Goal: Transaction & Acquisition: Purchase product/service

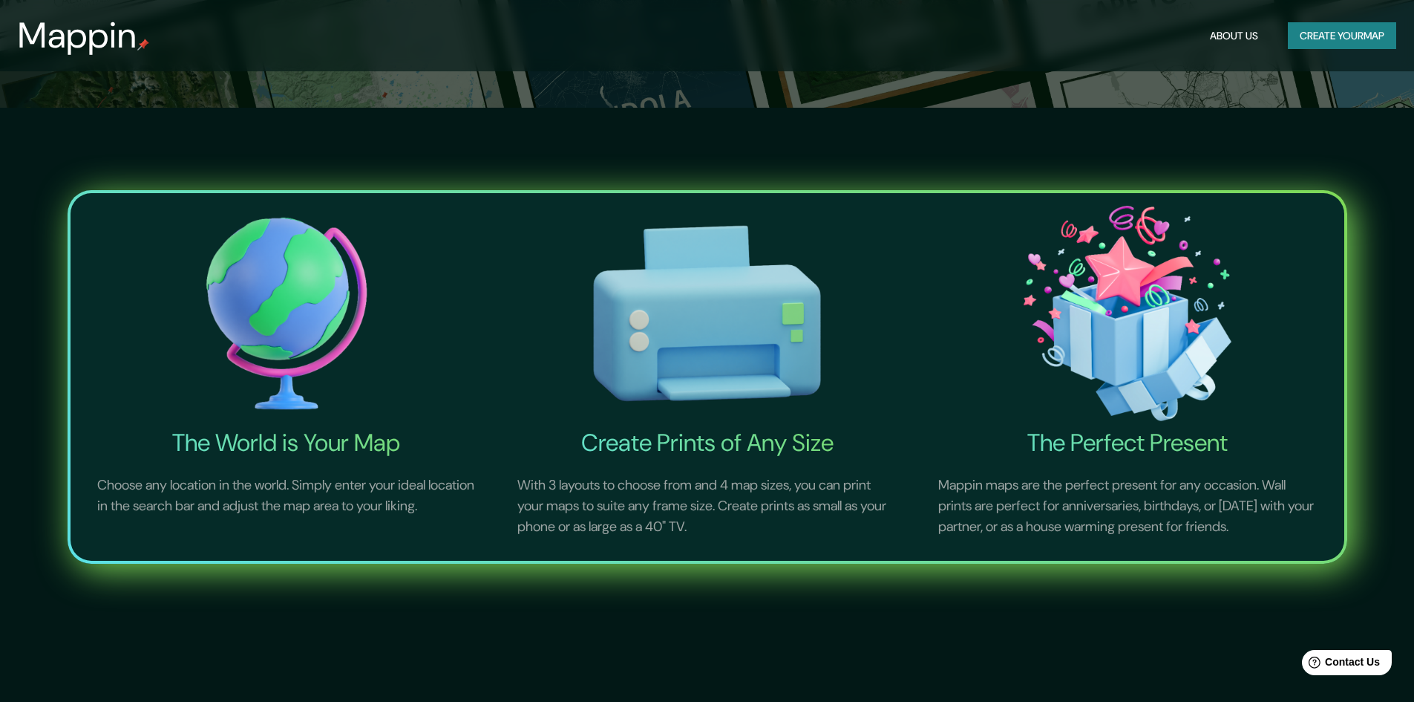
scroll to position [148, 0]
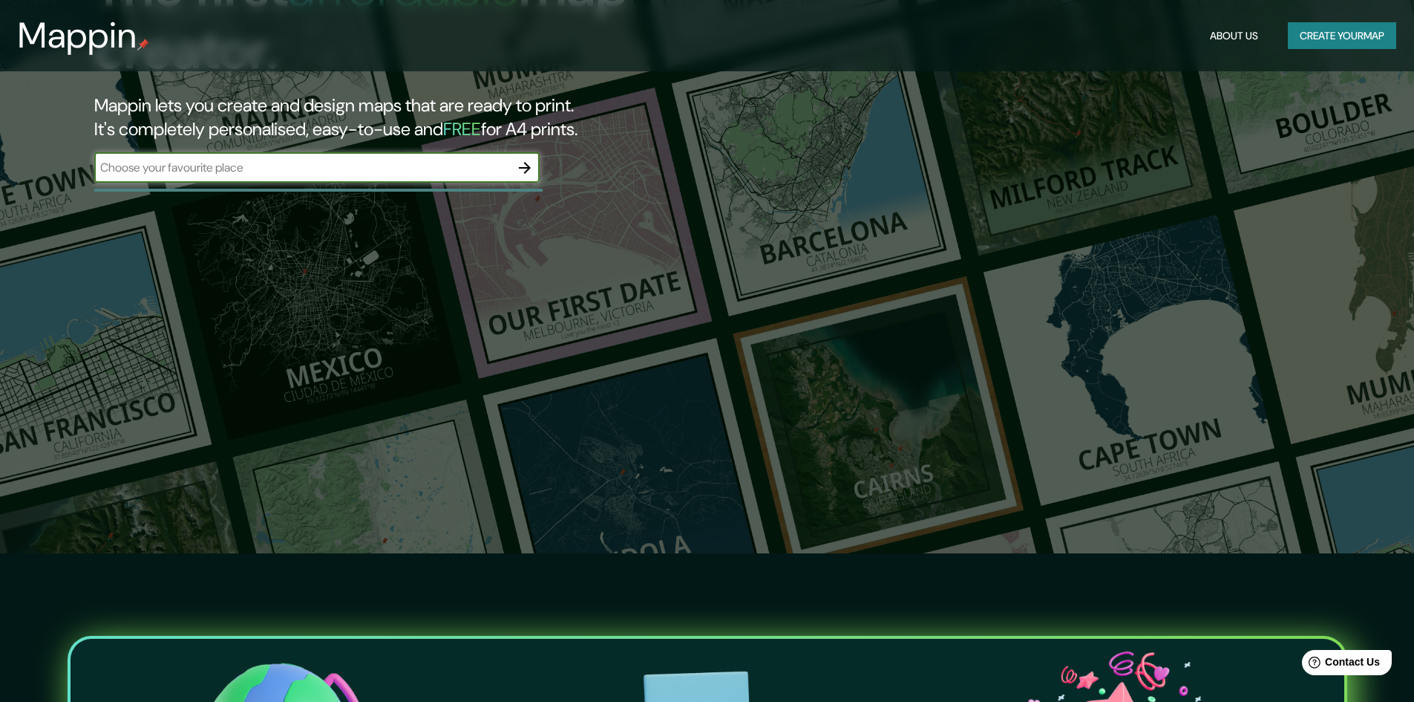
click at [313, 174] on input "text" at bounding box center [302, 167] width 416 height 17
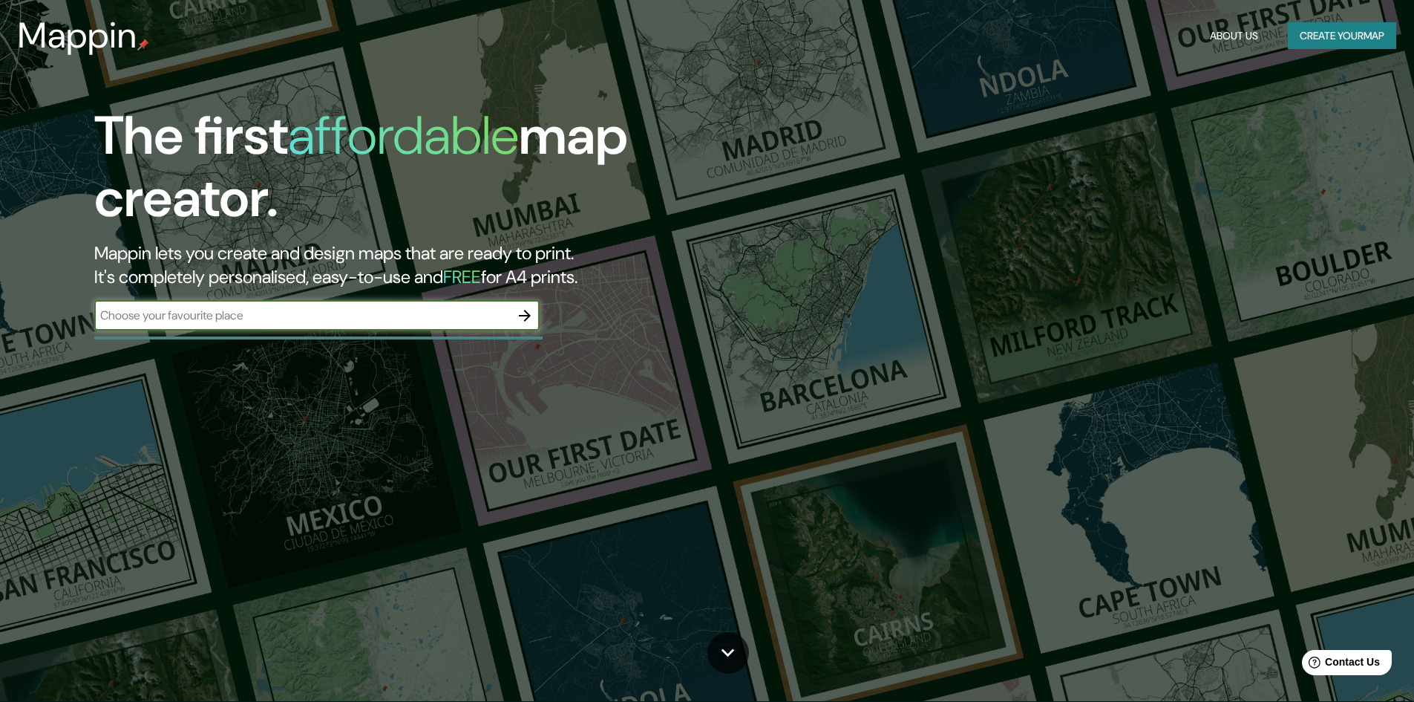
scroll to position [0, 0]
click at [1092, 139] on div "The first affordable map creator. Mappin lets you create and design maps that a…" at bounding box center [707, 351] width 1414 height 702
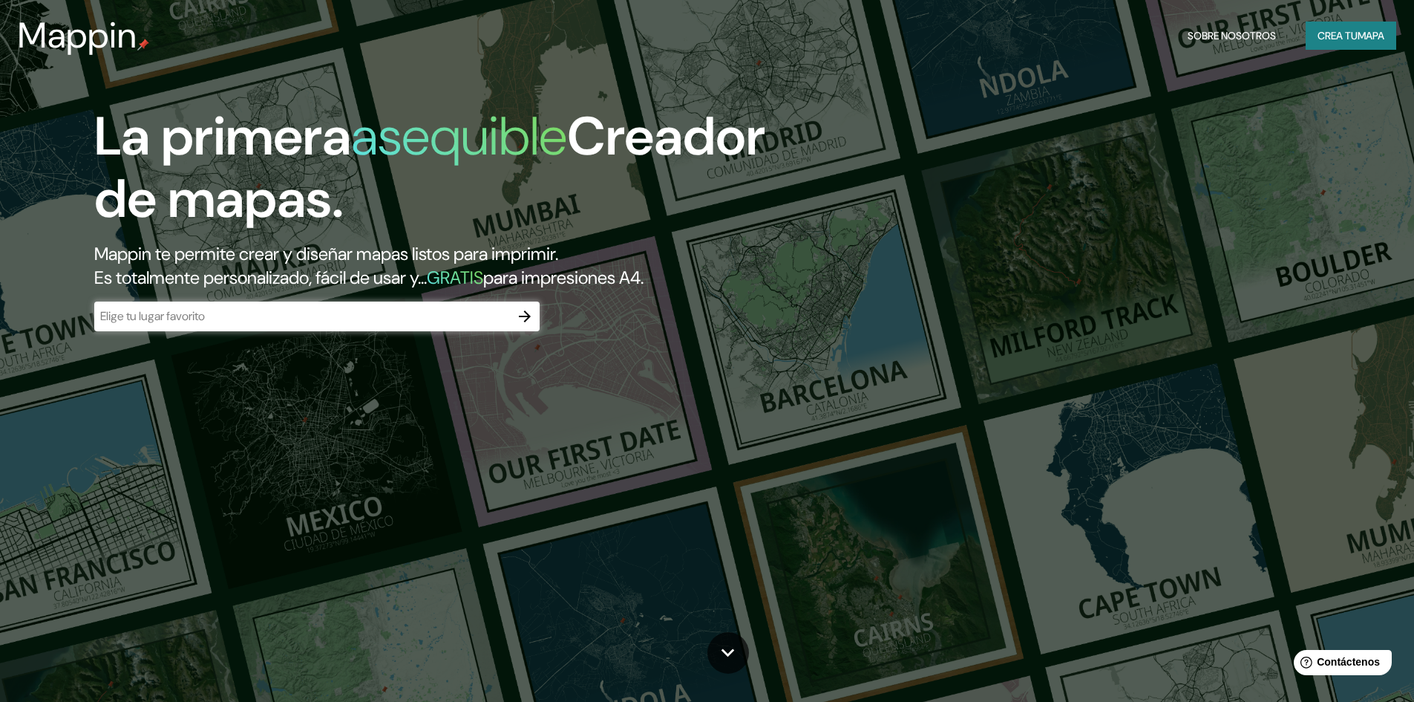
click at [1162, 161] on div "La primera asequible Creador de mapas. Mappin te permite crear y diseñar mapas …" at bounding box center [707, 351] width 1414 height 702
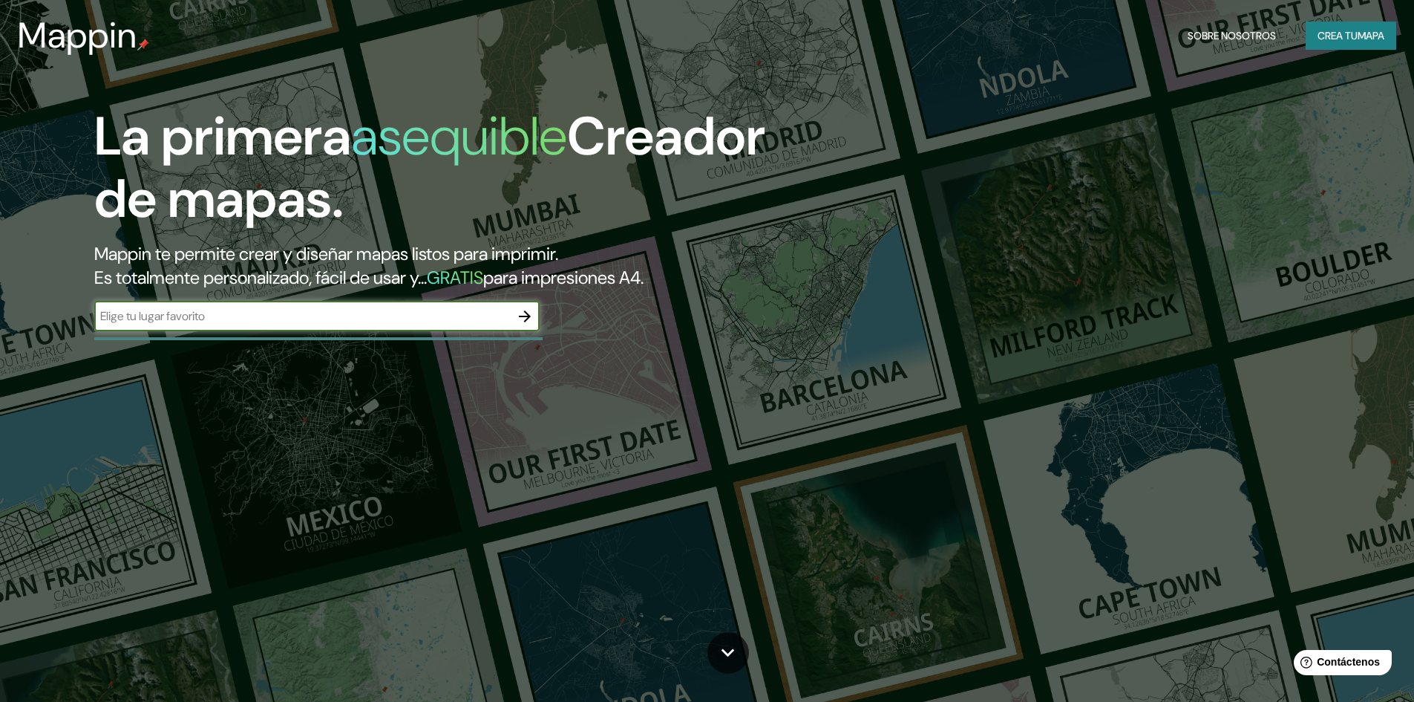
click at [287, 317] on input "text" at bounding box center [302, 315] width 416 height 17
type input "c"
type input "[GEOGRAPHIC_DATA]"
click at [524, 323] on icon "button" at bounding box center [525, 316] width 18 height 18
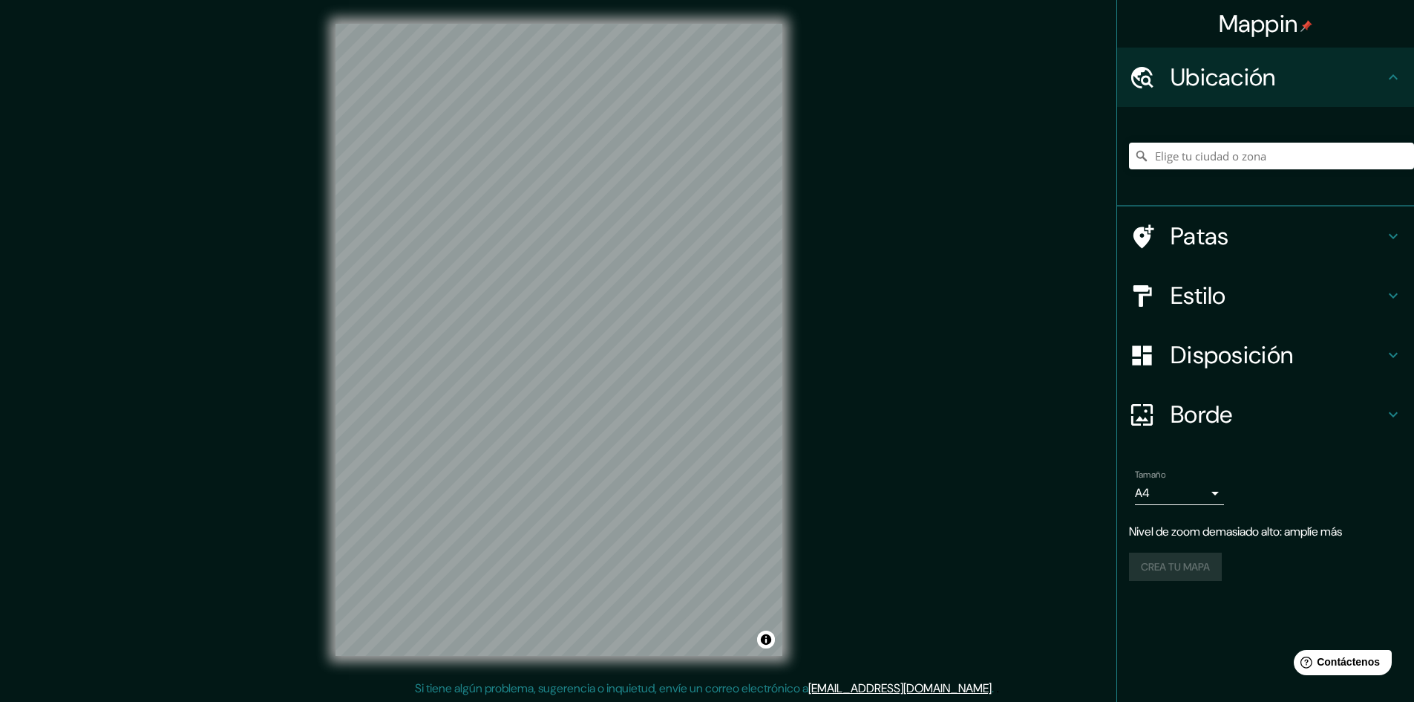
click at [1220, 75] on font "Ubicación" at bounding box center [1223, 77] width 105 height 31
click at [1212, 163] on input "Elige tu ciudad o zona" at bounding box center [1271, 156] width 285 height 27
type input "m"
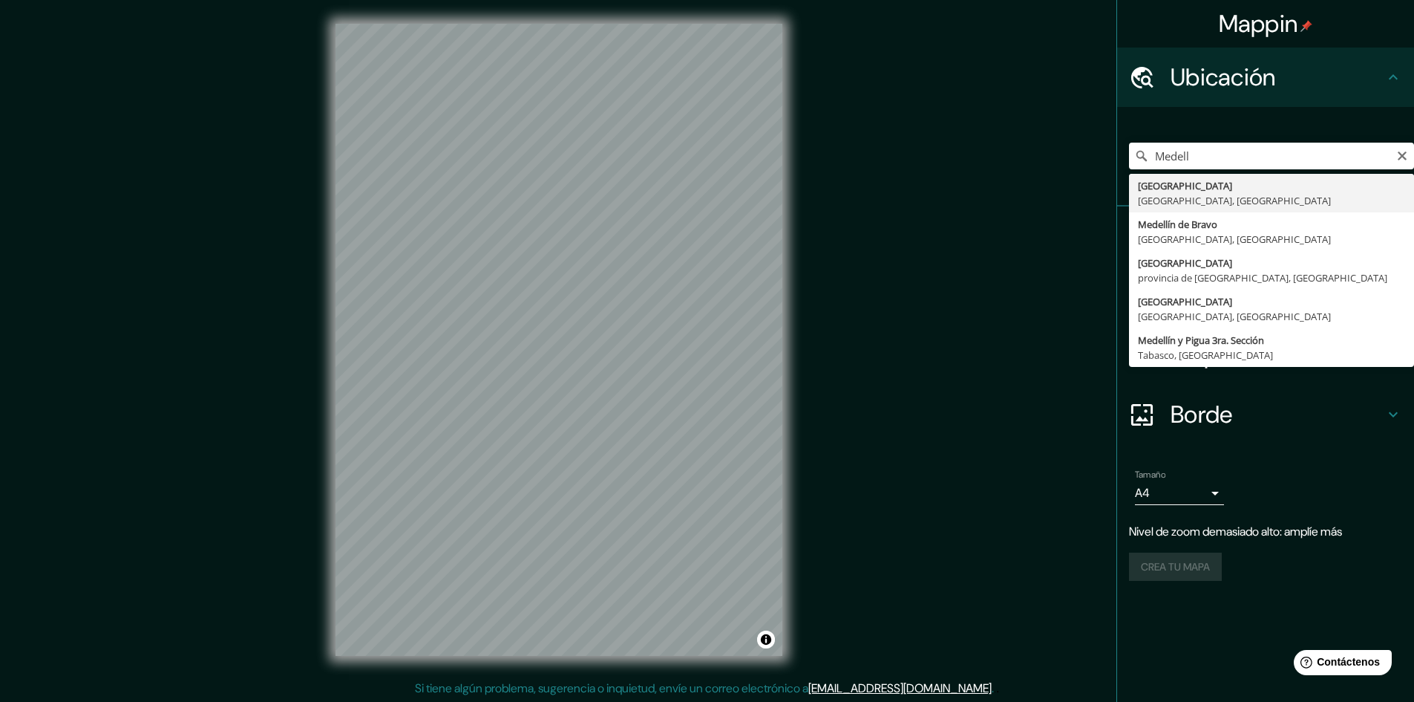
type input "[GEOGRAPHIC_DATA], [GEOGRAPHIC_DATA], [GEOGRAPHIC_DATA]"
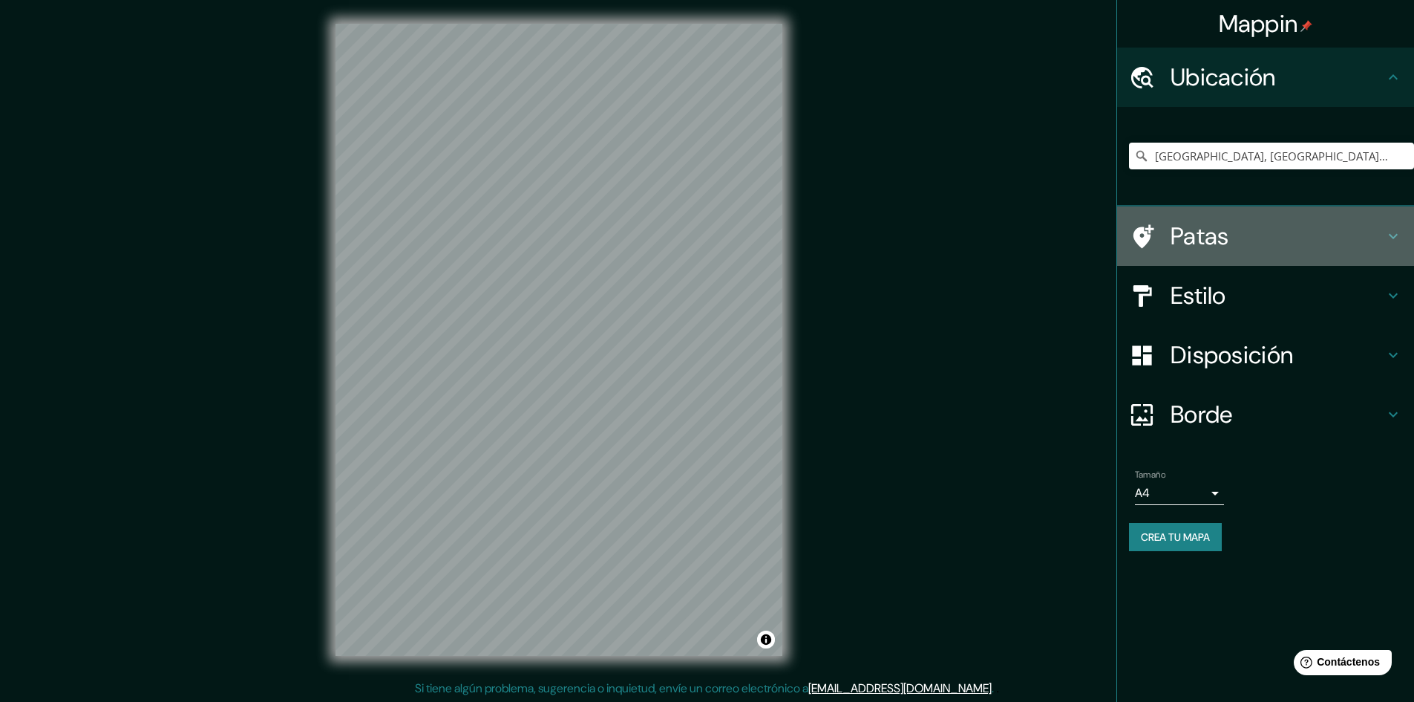
click at [1392, 238] on icon at bounding box center [1393, 236] width 9 height 5
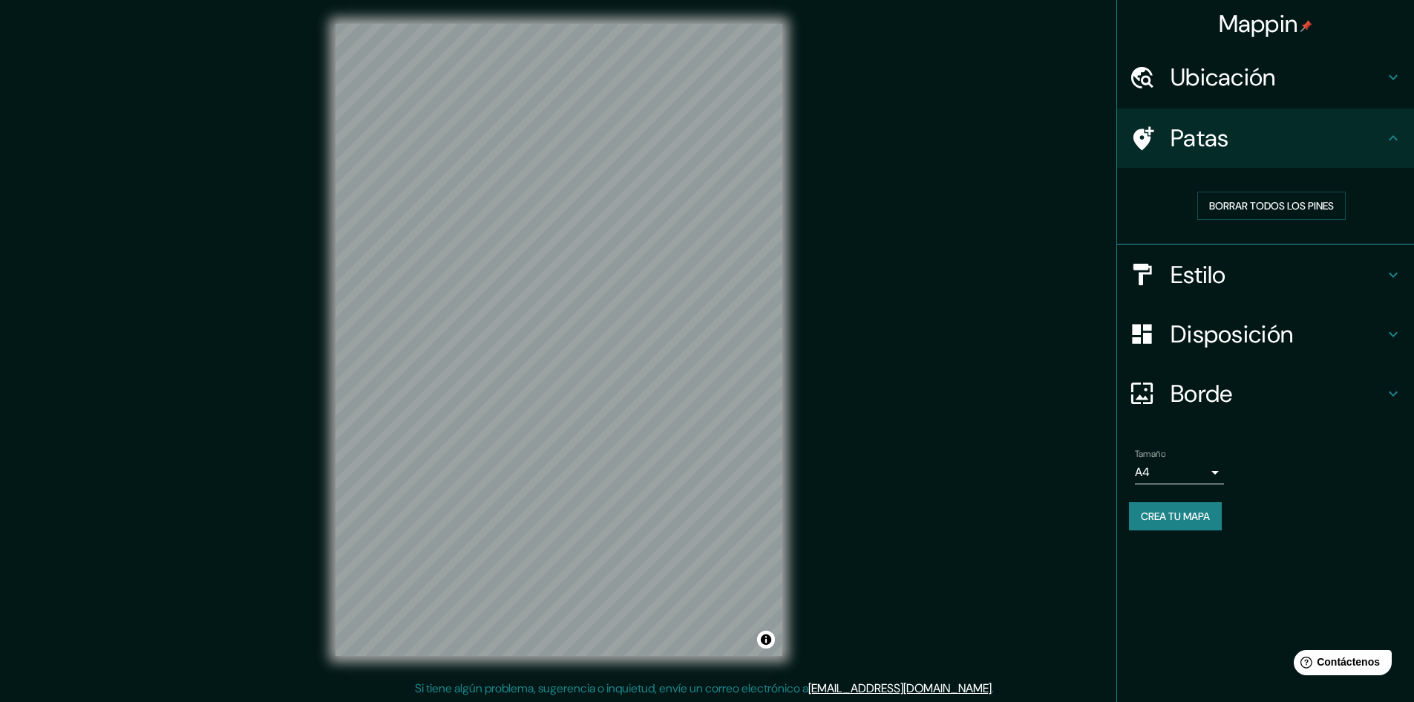
click at [1377, 141] on h4 "Patas" at bounding box center [1278, 138] width 214 height 30
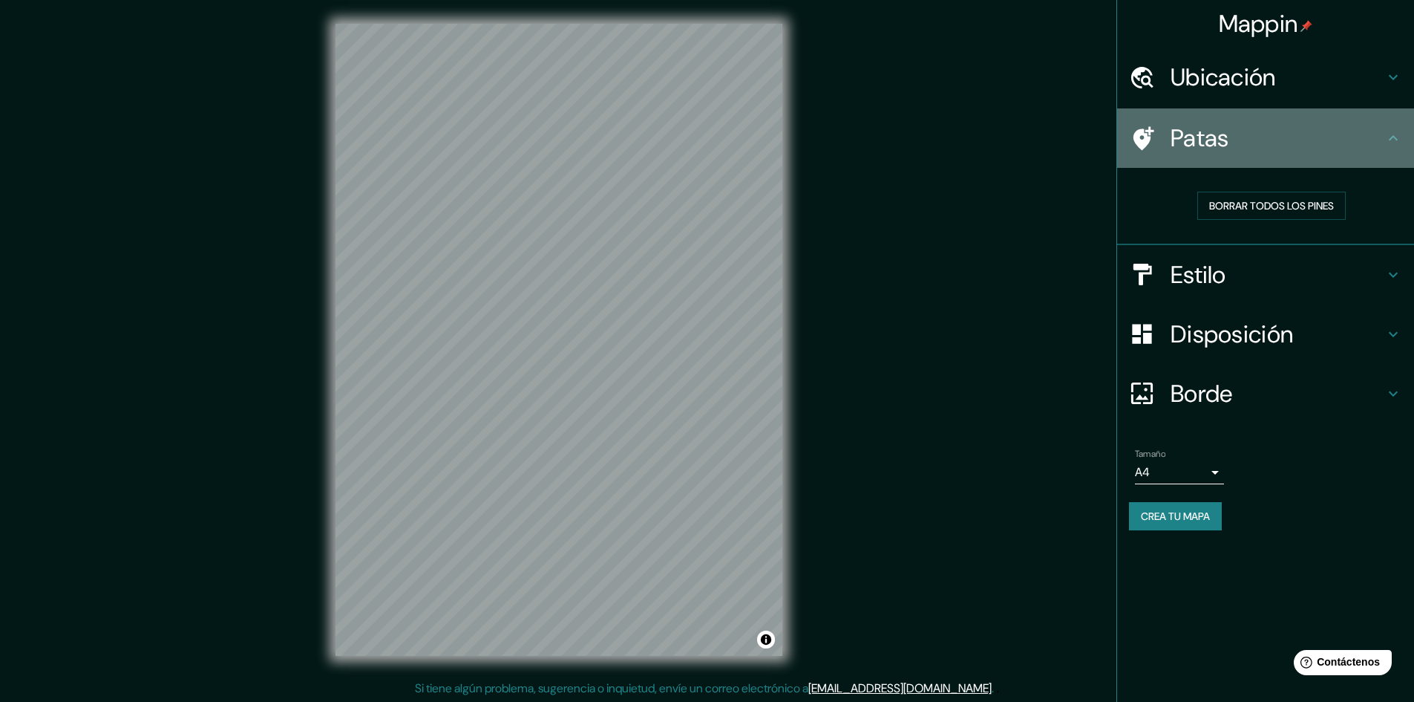
click at [1189, 132] on font "Patas" at bounding box center [1200, 137] width 59 height 31
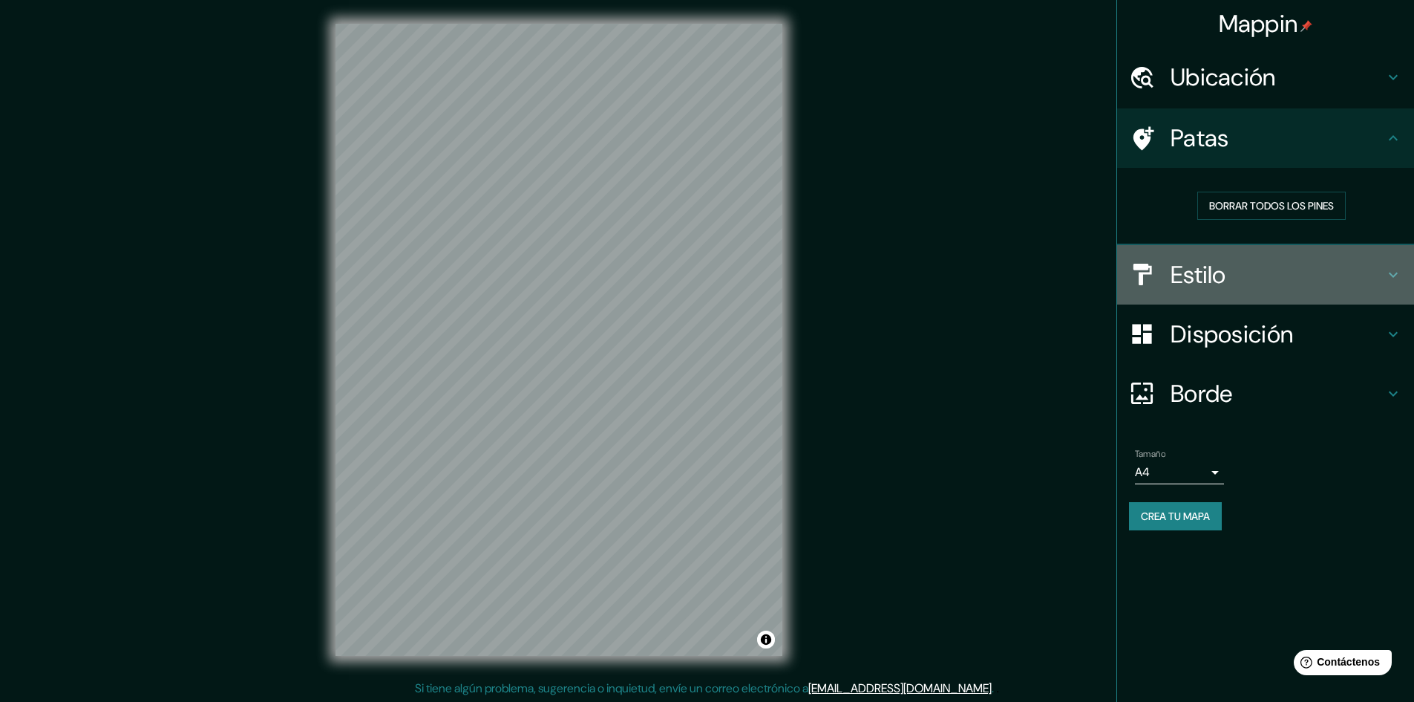
click at [1236, 270] on h4 "Estilo" at bounding box center [1278, 275] width 214 height 30
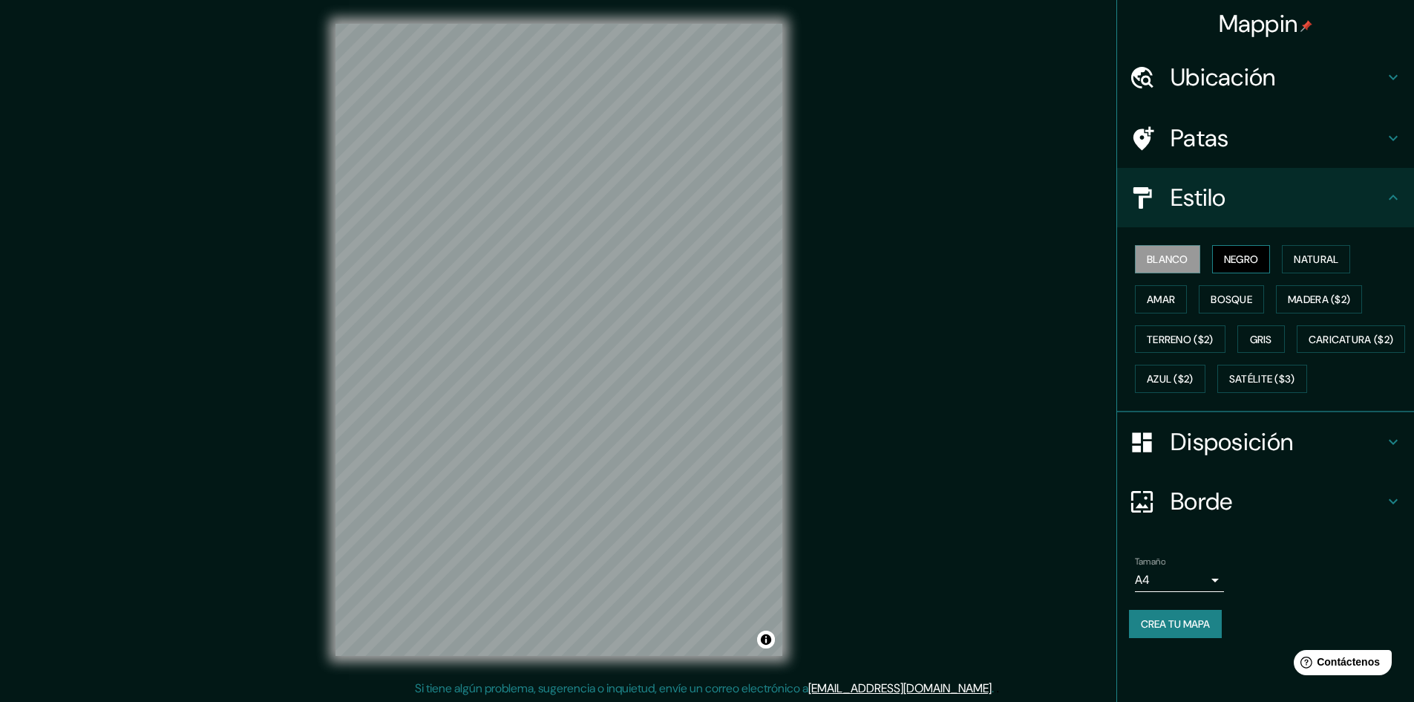
click at [1241, 257] on font "Negro" at bounding box center [1241, 258] width 35 height 13
click at [1164, 254] on font "Blanco" at bounding box center [1168, 258] width 42 height 13
click at [1178, 292] on button "Amar" at bounding box center [1161, 299] width 52 height 28
click at [1217, 293] on font "Bosque" at bounding box center [1232, 298] width 42 height 13
click at [1313, 301] on font "Madera ($2)" at bounding box center [1319, 298] width 62 height 13
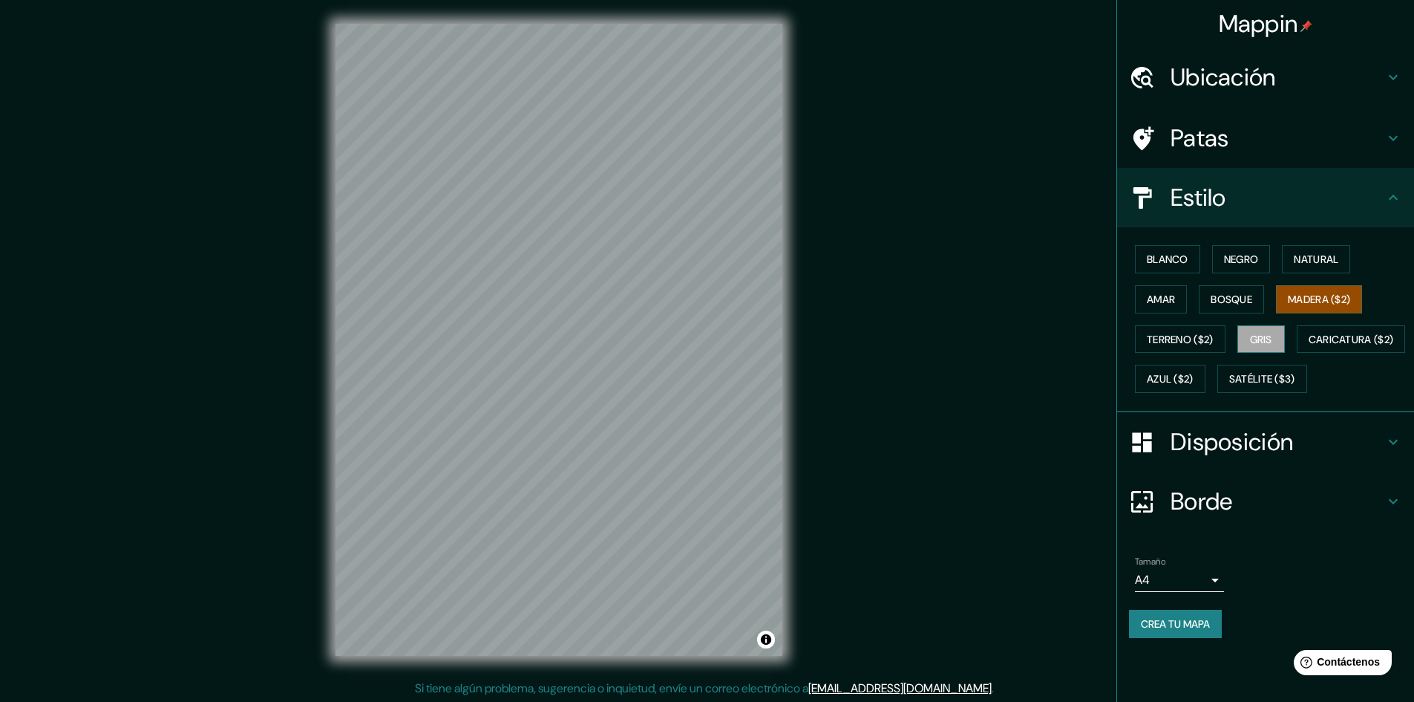
click at [1259, 339] on font "Gris" at bounding box center [1261, 339] width 22 height 13
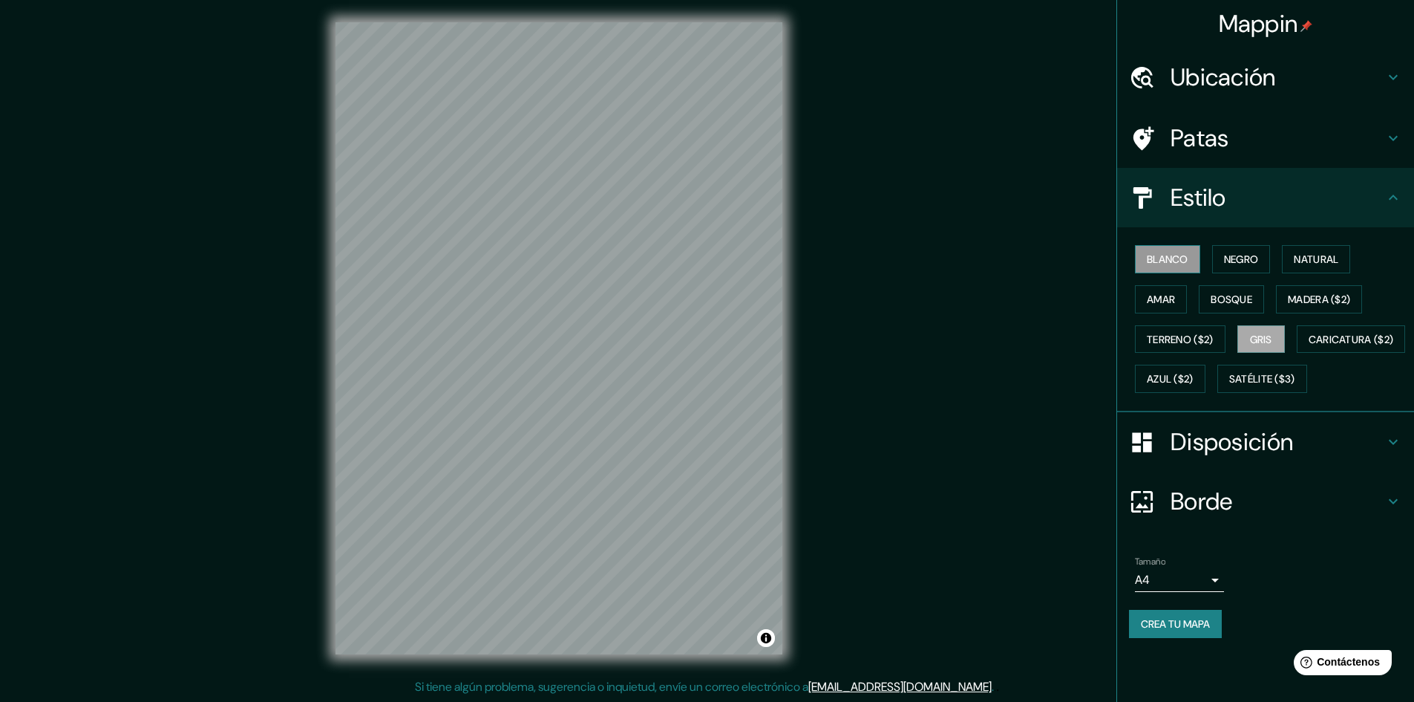
click at [1188, 256] on font "Blanco" at bounding box center [1168, 258] width 42 height 13
click at [1152, 203] on icon at bounding box center [1142, 198] width 26 height 26
click at [1183, 200] on font "Estilo" at bounding box center [1199, 197] width 56 height 31
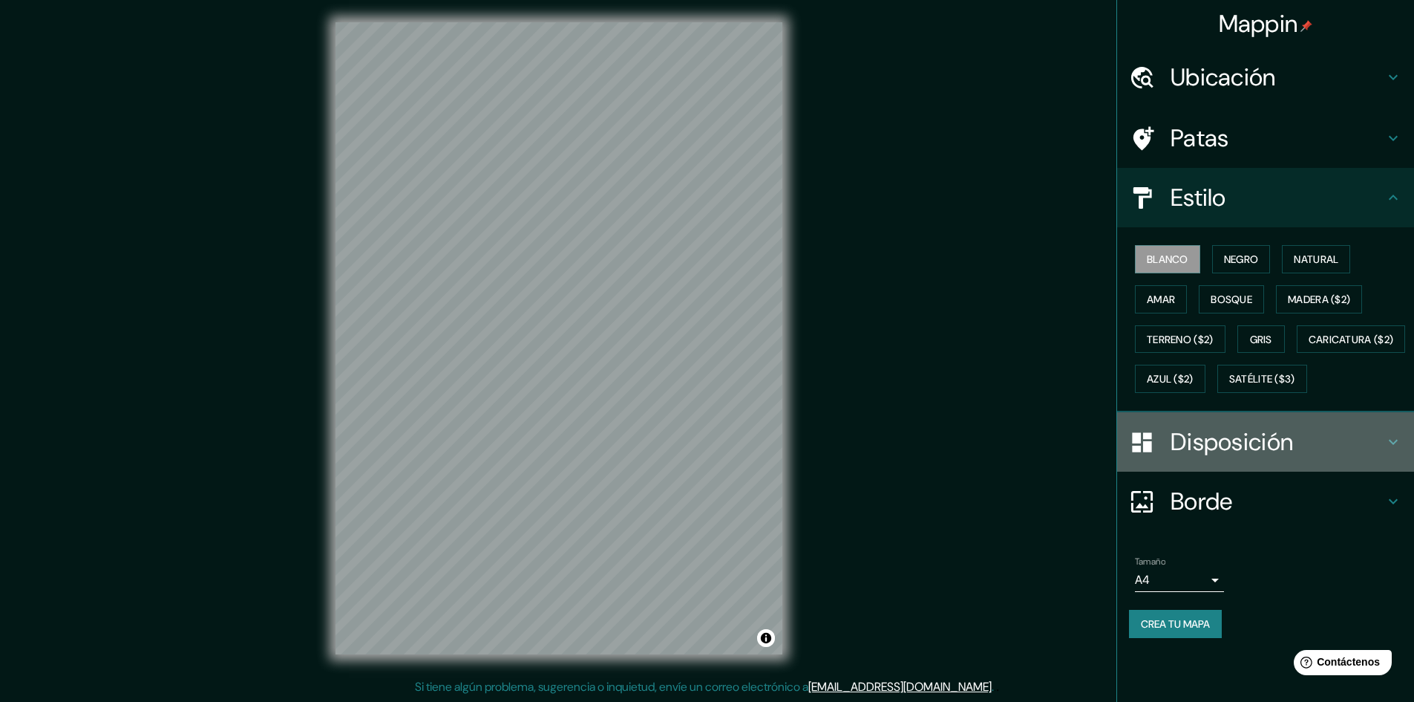
click at [1229, 457] on font "Disposición" at bounding box center [1232, 441] width 122 height 31
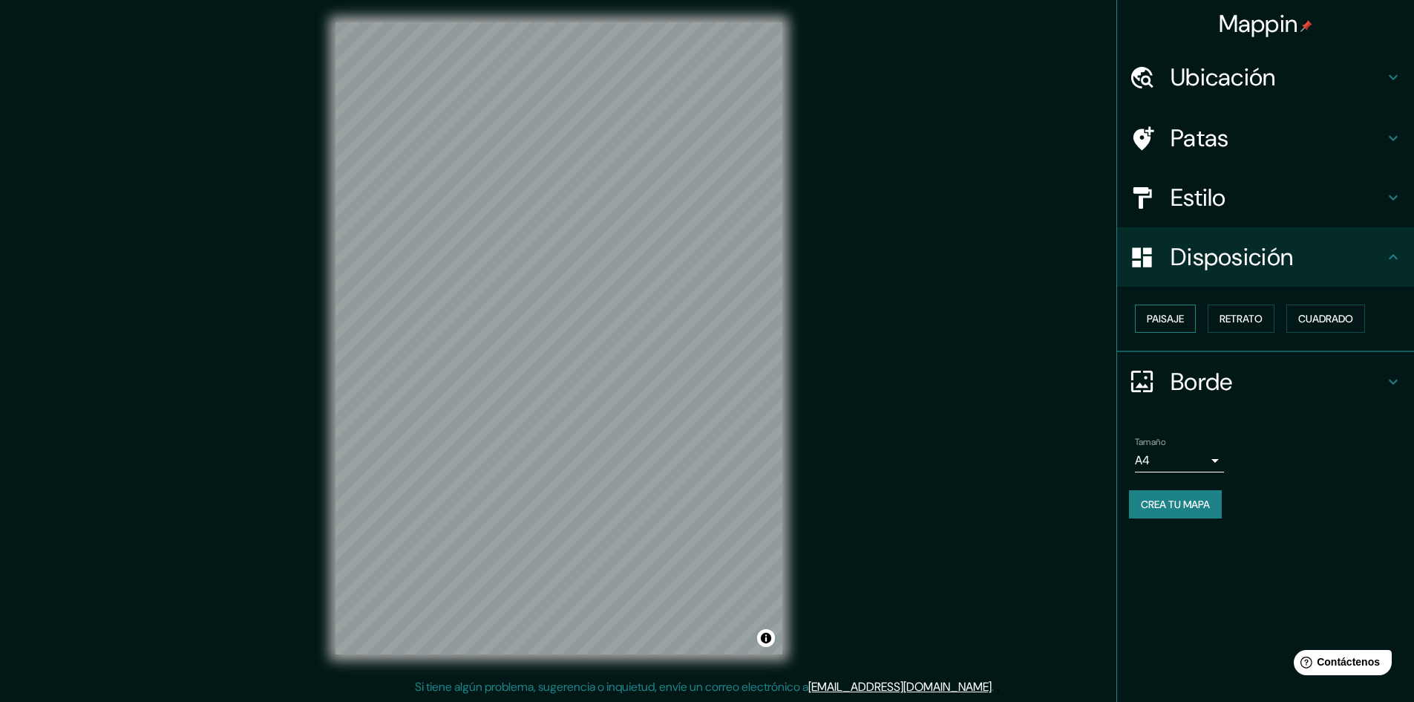
click at [1191, 316] on button "Paisaje" at bounding box center [1165, 318] width 61 height 28
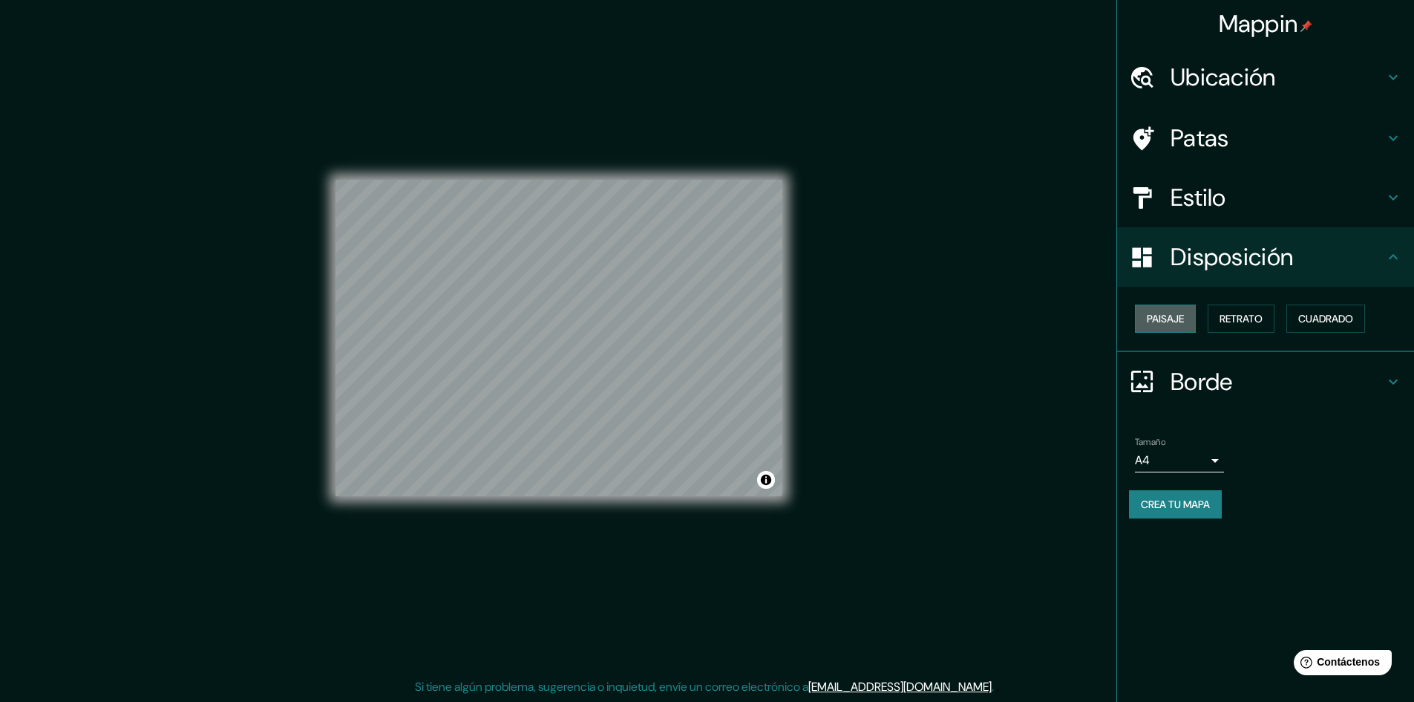
click at [1166, 319] on font "Paisaje" at bounding box center [1165, 318] width 37 height 13
click at [1216, 318] on button "Retrato" at bounding box center [1241, 318] width 67 height 28
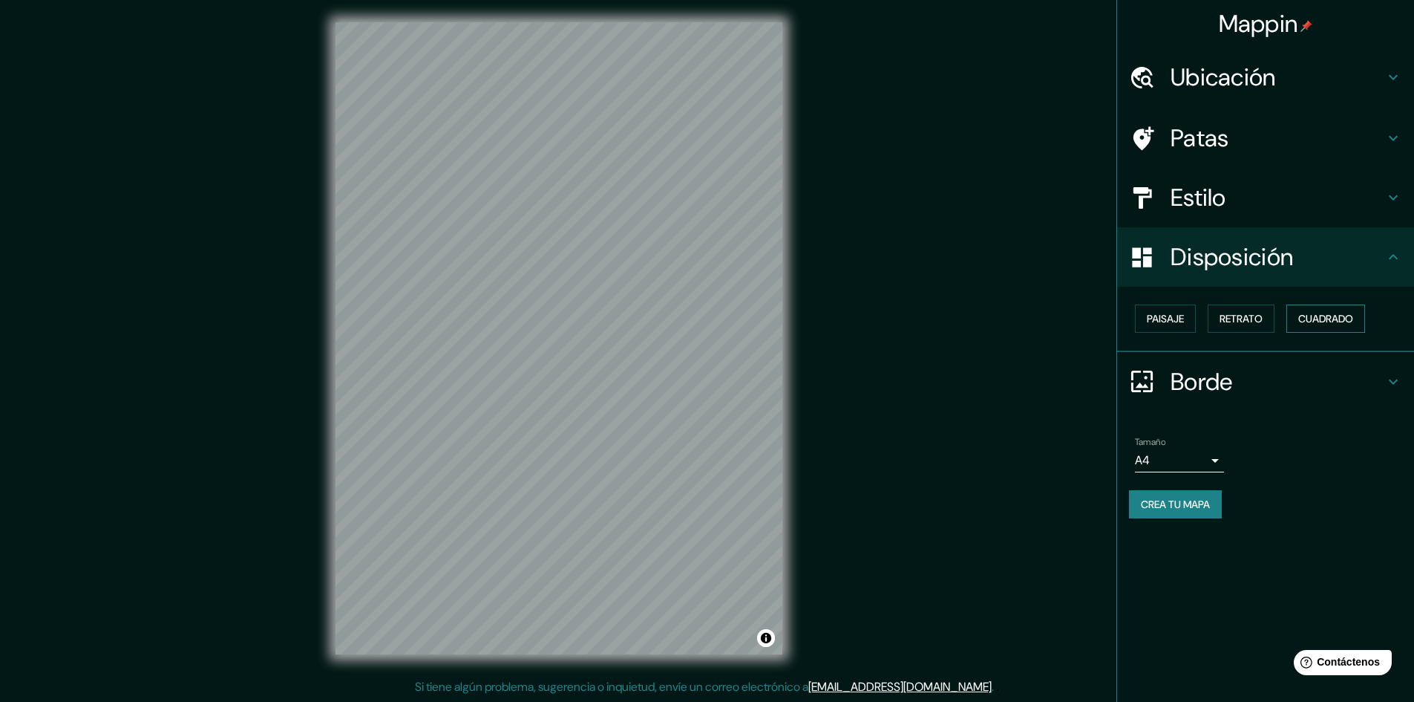
click at [1301, 325] on font "Cuadrado" at bounding box center [1325, 318] width 55 height 13
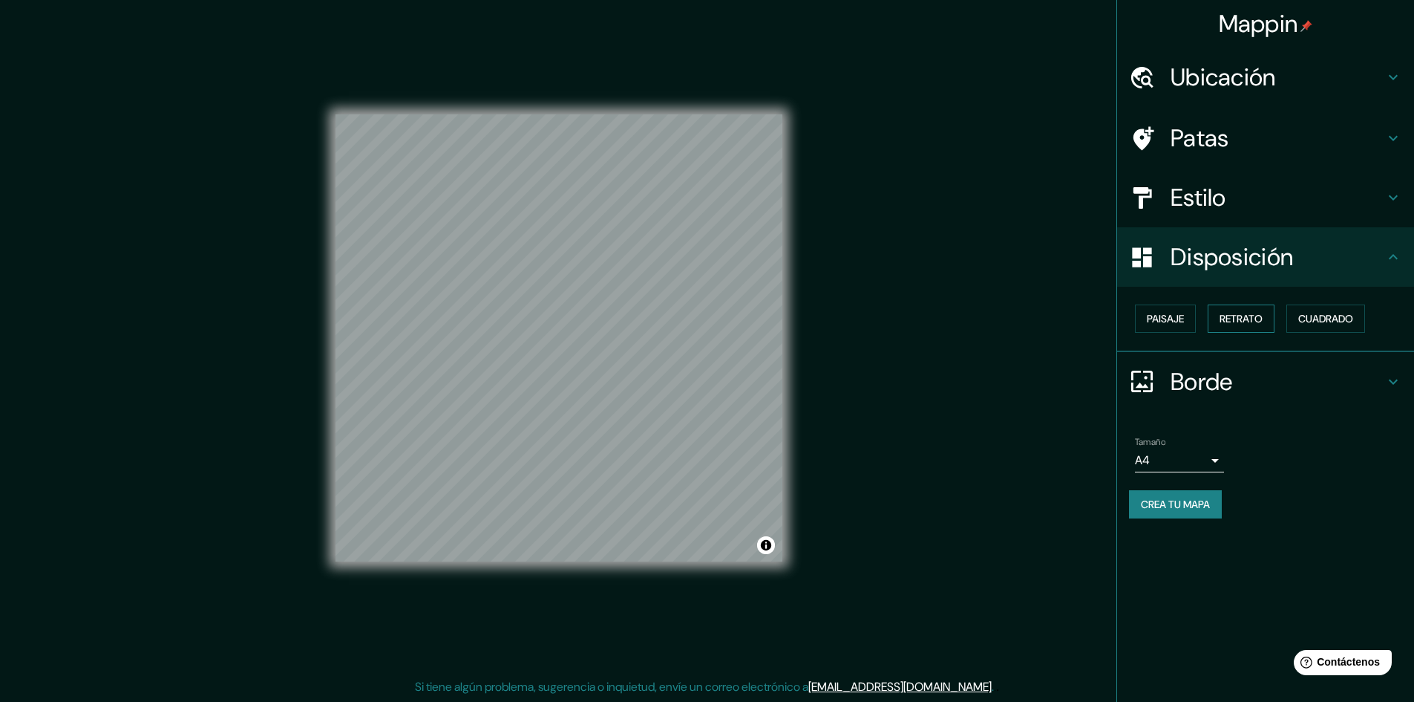
click at [1253, 320] on font "Retrato" at bounding box center [1241, 318] width 43 height 13
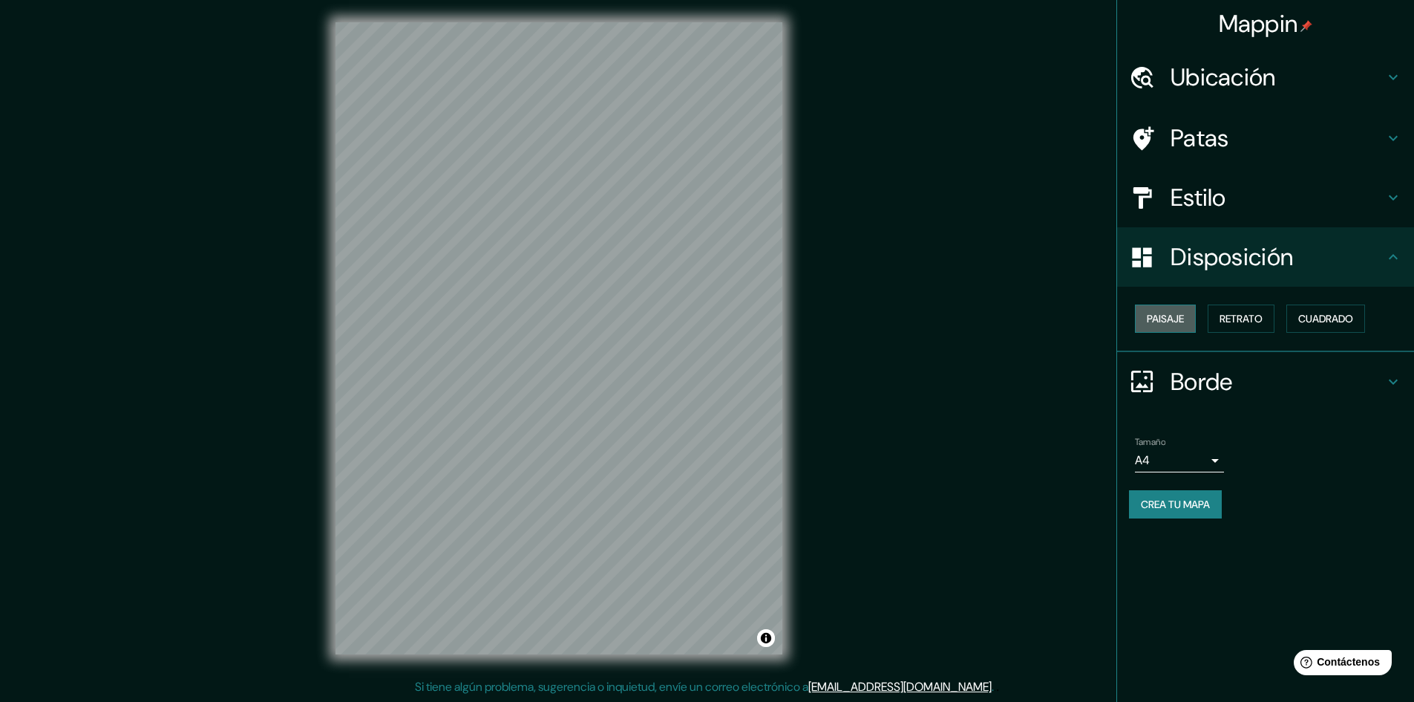
click at [1176, 318] on font "Paisaje" at bounding box center [1165, 318] width 37 height 13
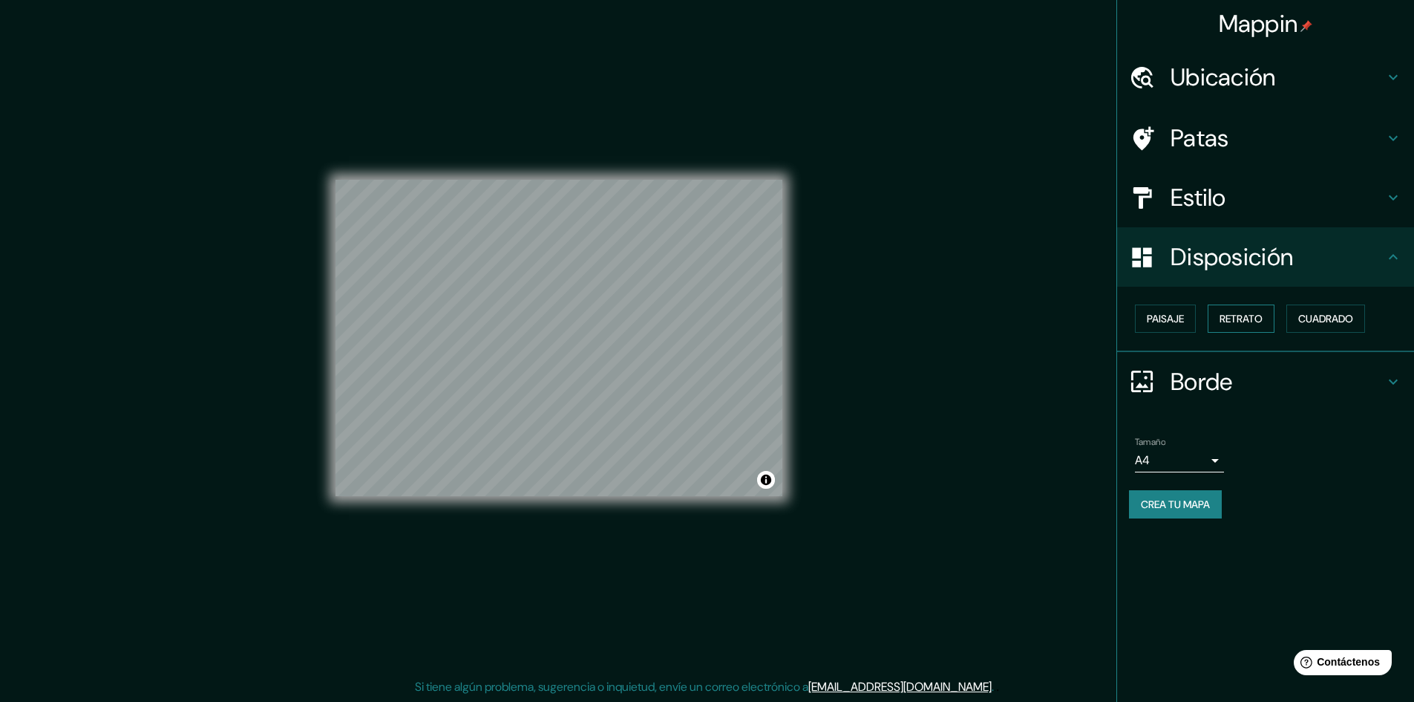
click at [1223, 316] on font "Retrato" at bounding box center [1241, 318] width 43 height 13
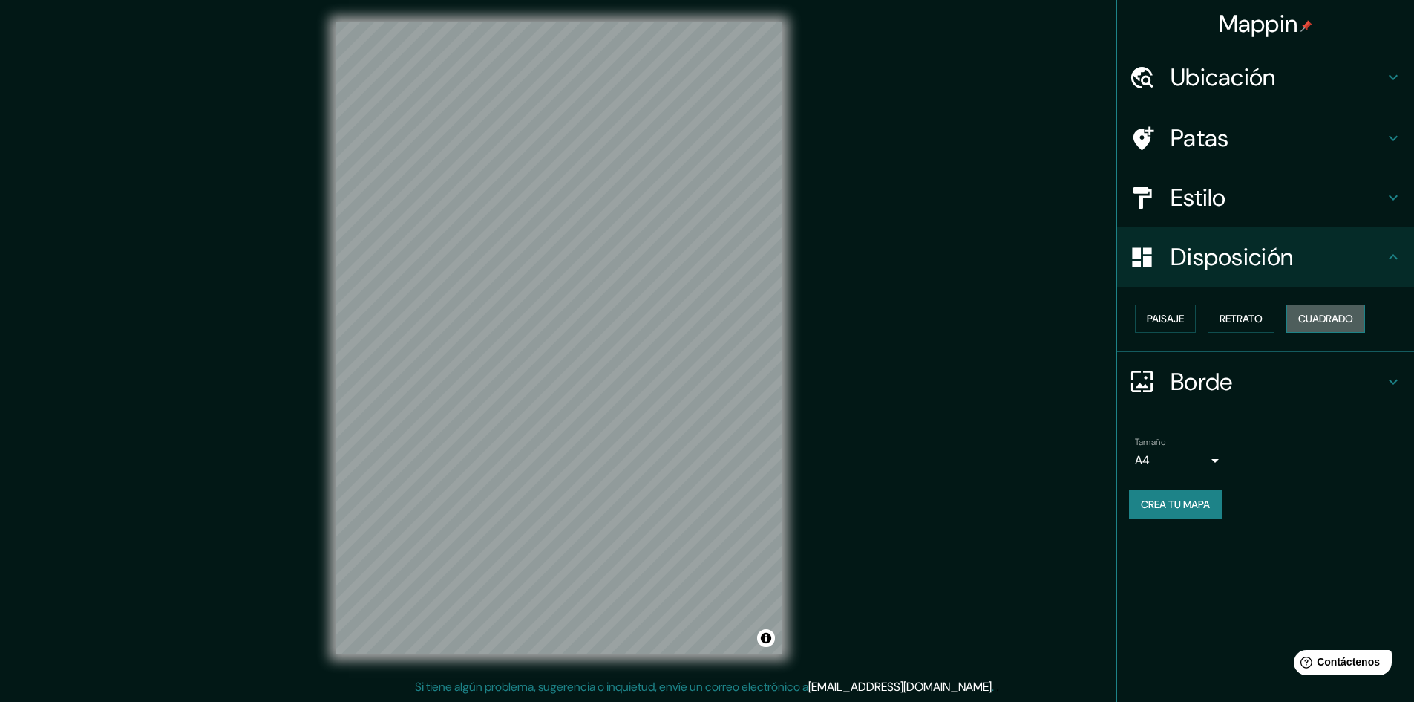
click at [1300, 319] on button "Cuadrado" at bounding box center [1325, 318] width 79 height 28
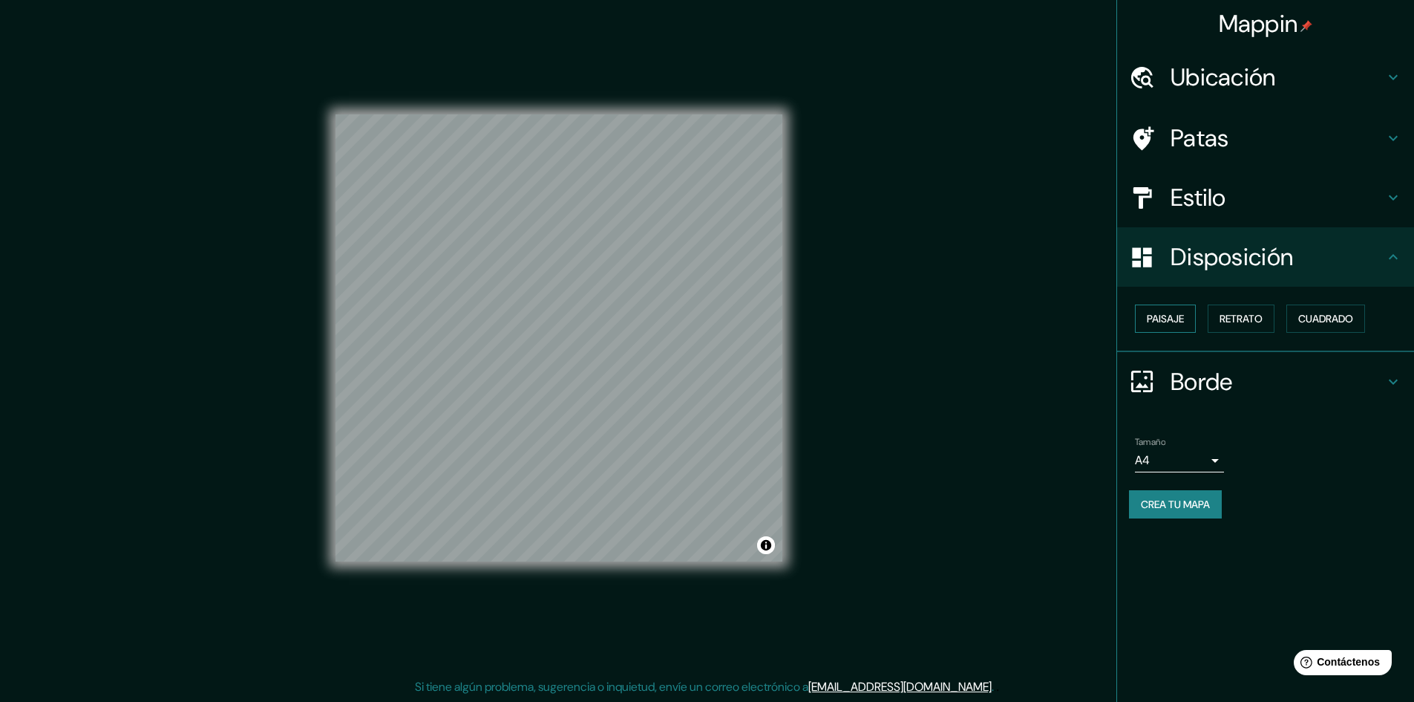
click at [1190, 320] on button "Paisaje" at bounding box center [1165, 318] width 61 height 28
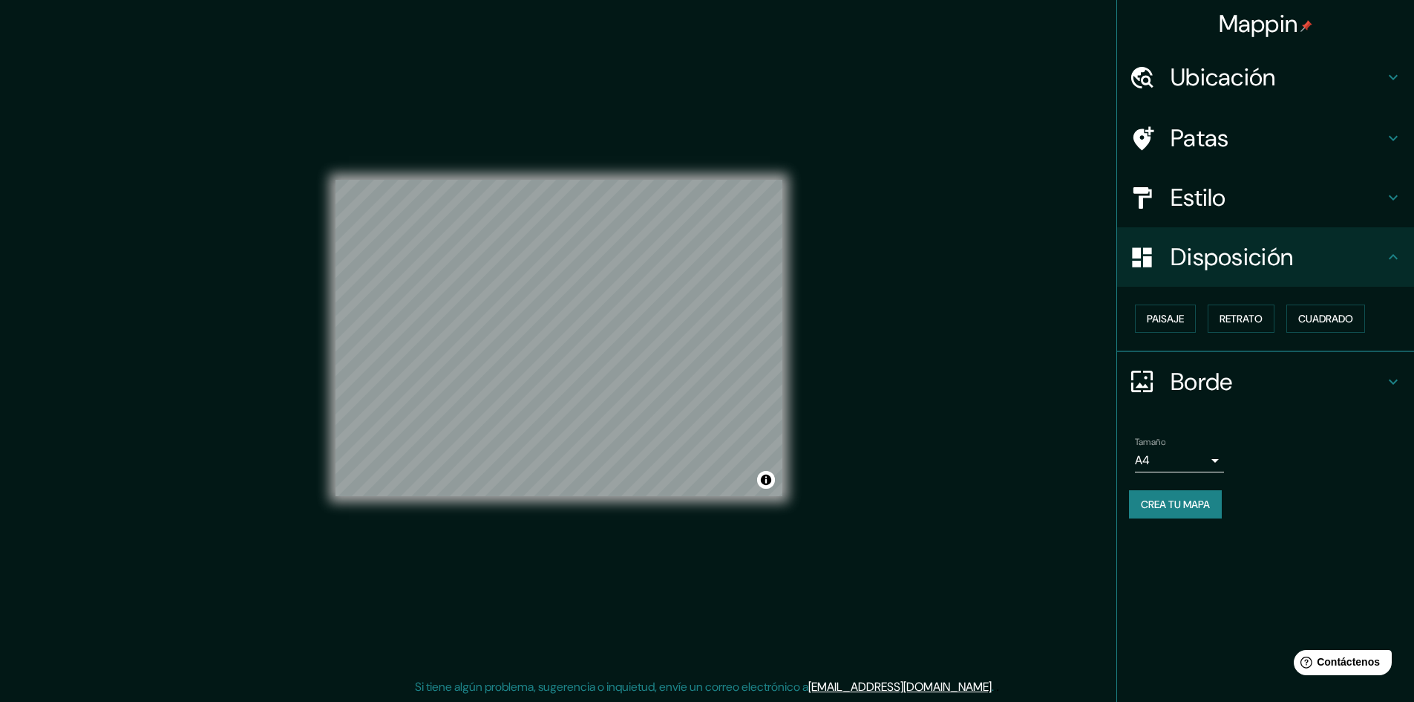
click at [1240, 375] on h4 "Borde" at bounding box center [1278, 382] width 214 height 30
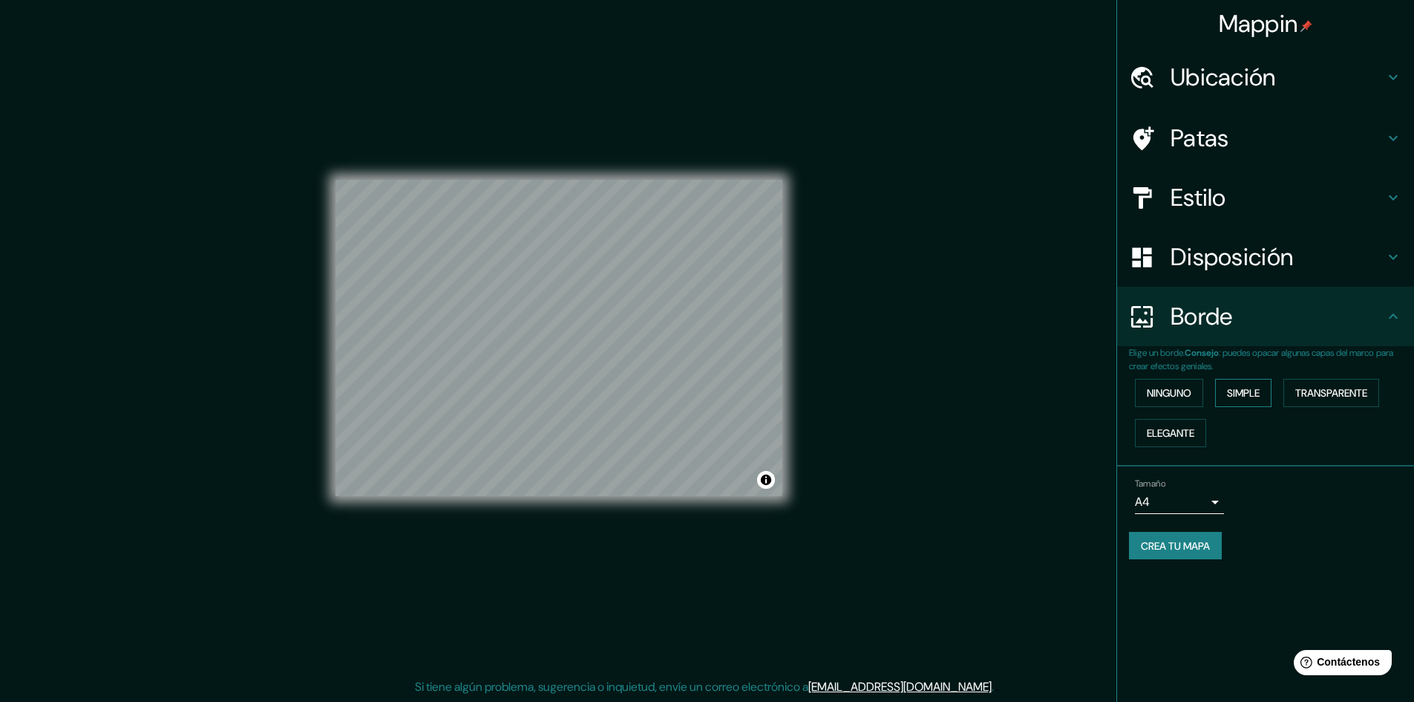
click at [1242, 390] on font "Simple" at bounding box center [1243, 392] width 33 height 13
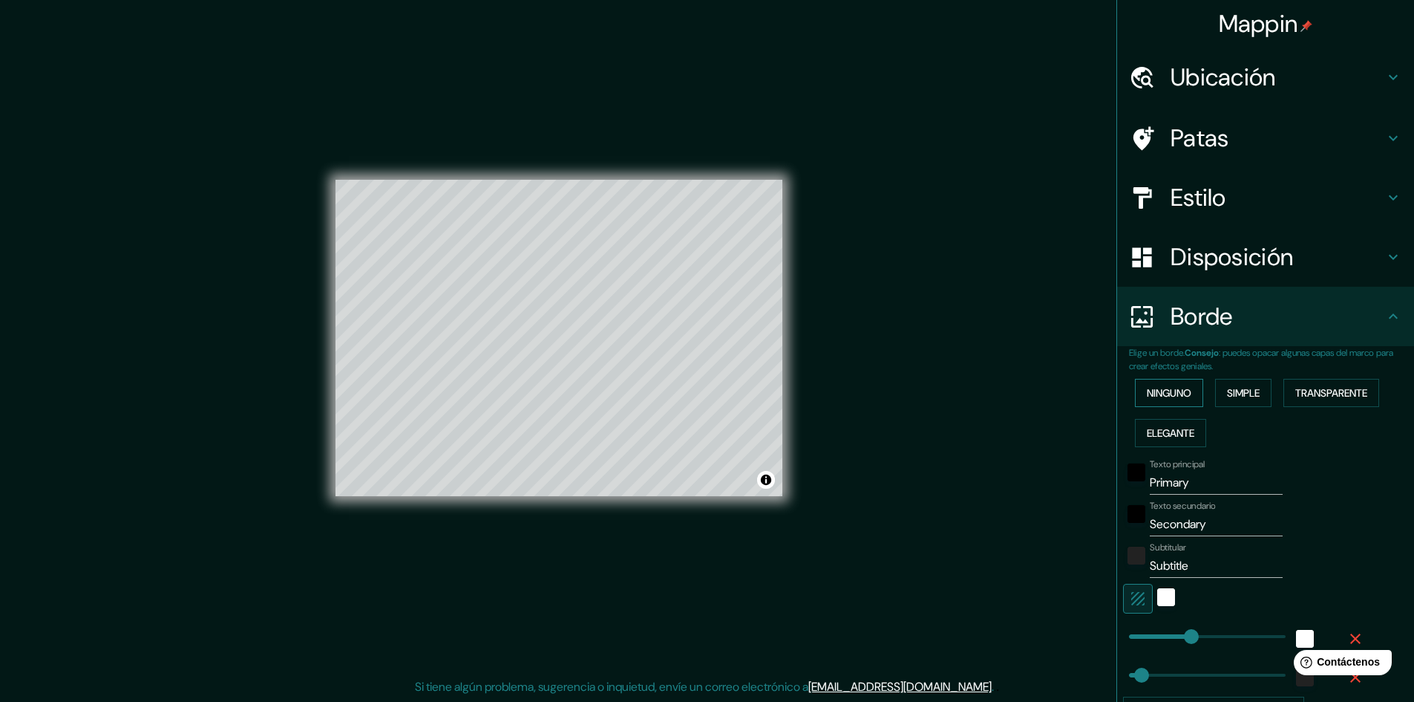
click at [1166, 389] on font "Ninguno" at bounding box center [1169, 392] width 45 height 13
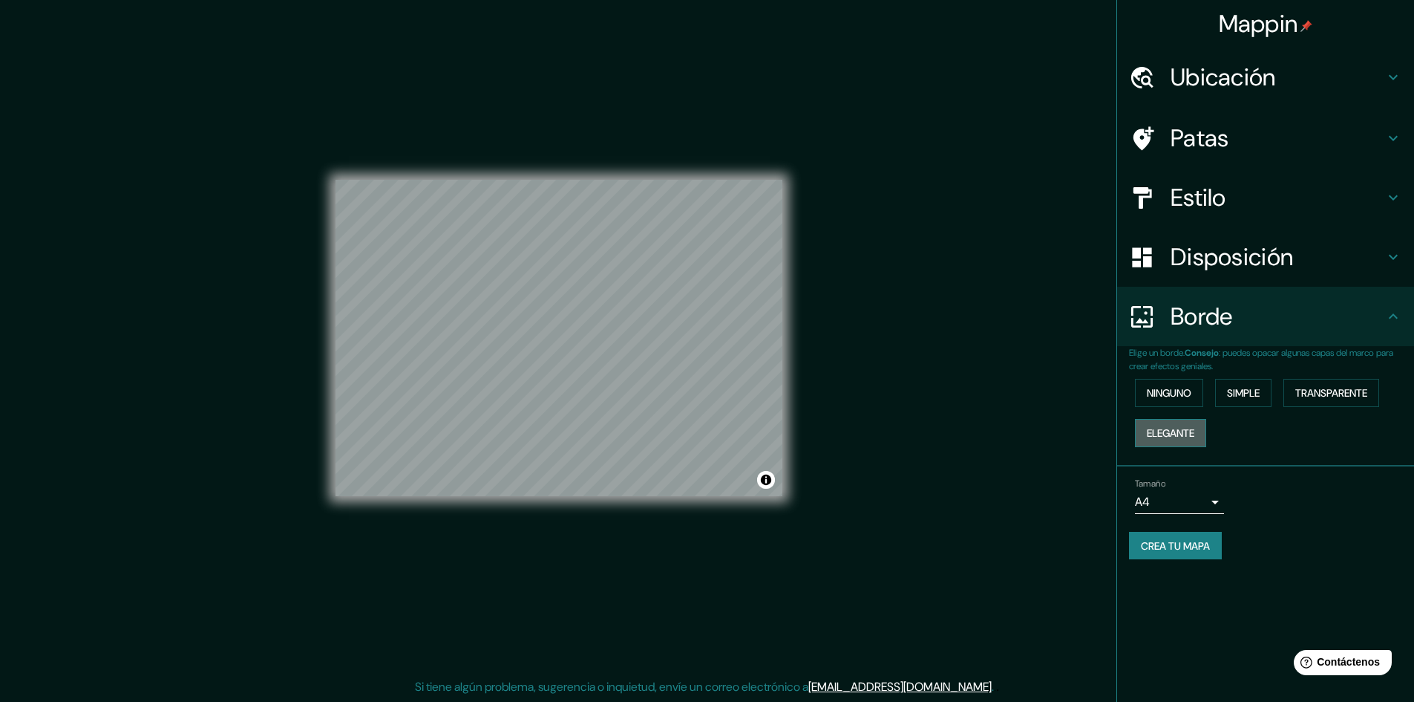
click at [1177, 427] on font "Elegante" at bounding box center [1171, 432] width 48 height 13
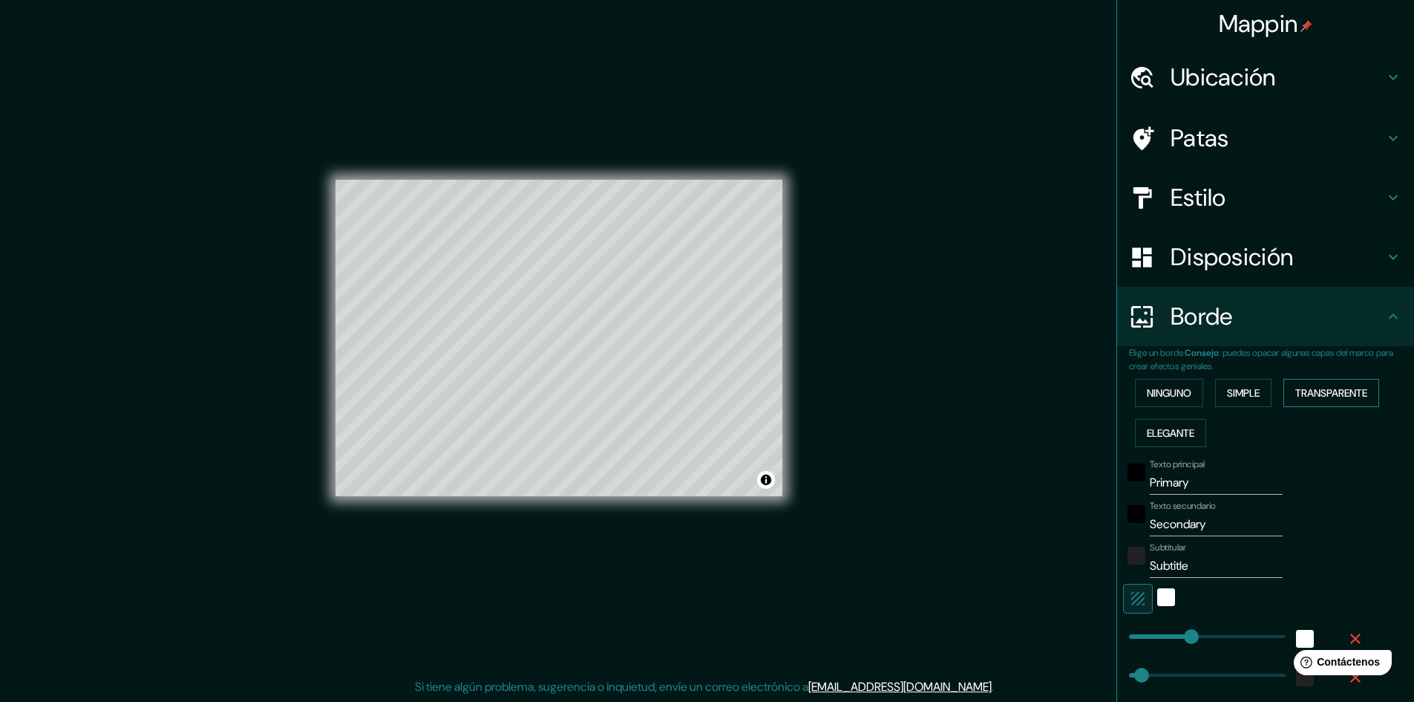
click at [1313, 402] on font "Transparente" at bounding box center [1331, 392] width 72 height 19
click at [1157, 398] on font "Ninguno" at bounding box center [1169, 392] width 45 height 13
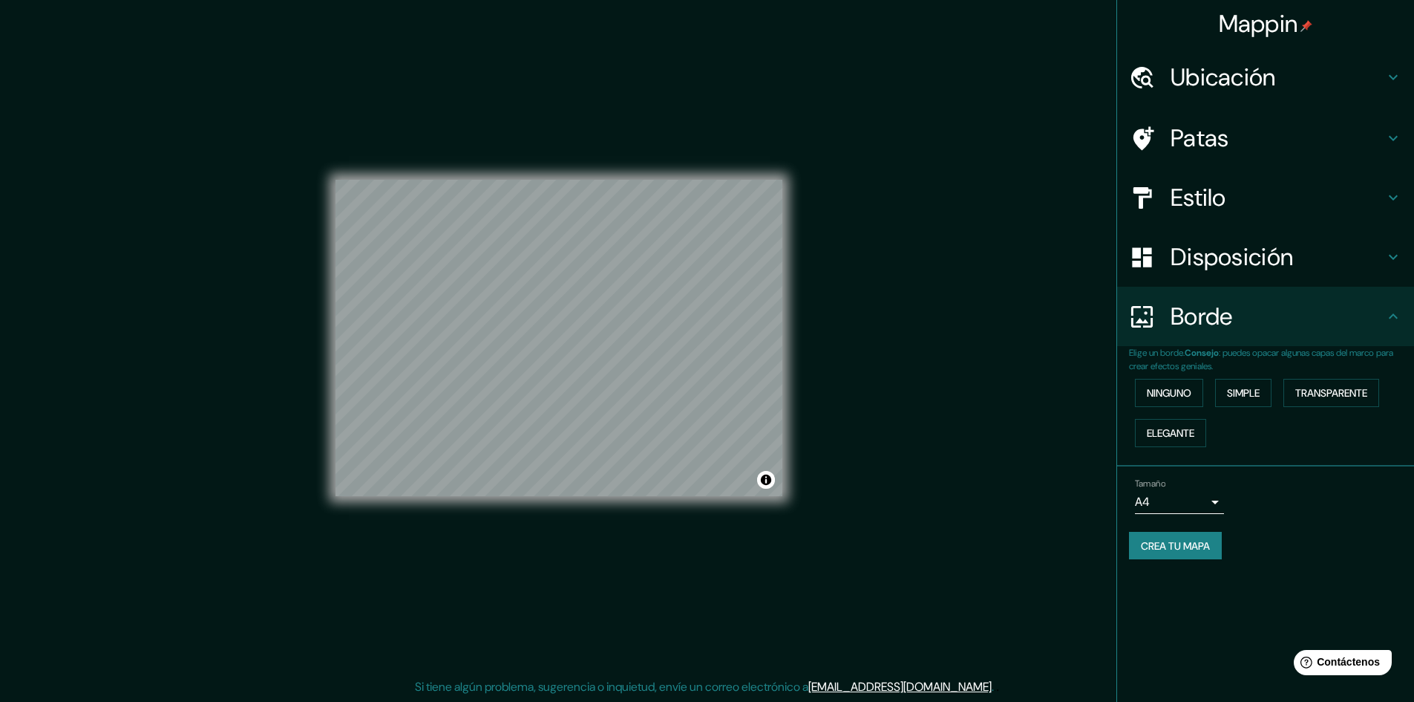
click at [1208, 504] on body "Mappin Ubicación [GEOGRAPHIC_DATA], [GEOGRAPHIC_DATA], [GEOGRAPHIC_DATA] Patas …" at bounding box center [707, 350] width 1414 height 702
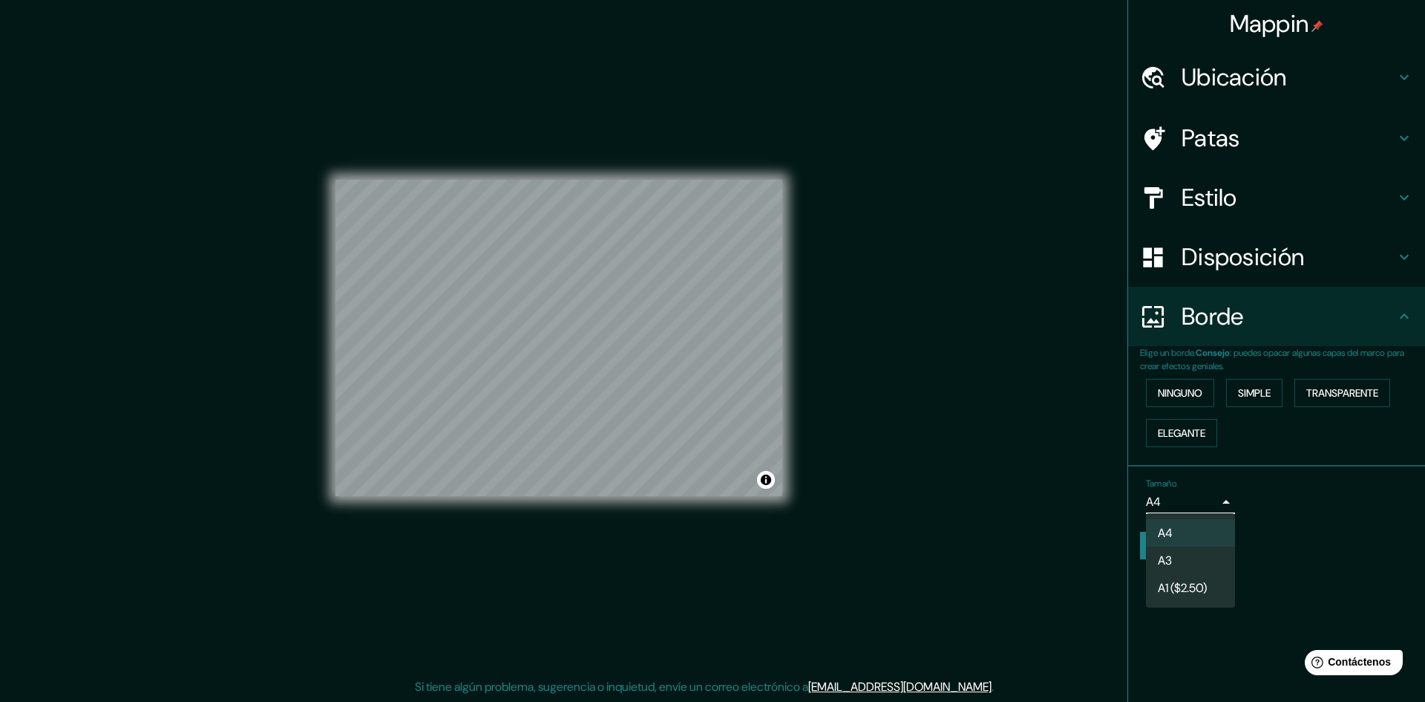
click at [1269, 513] on div at bounding box center [712, 351] width 1425 height 702
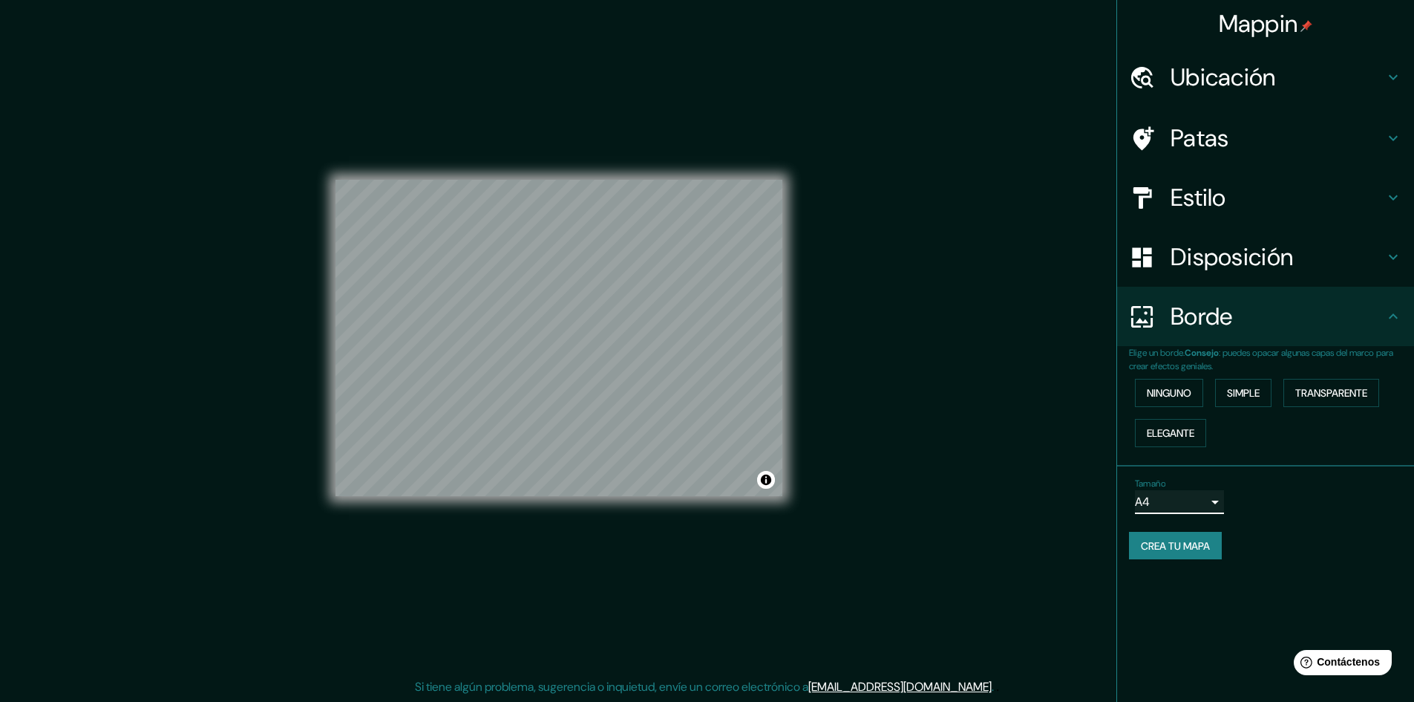
scroll to position [0, 0]
click at [1200, 159] on div "Patas" at bounding box center [1265, 137] width 297 height 59
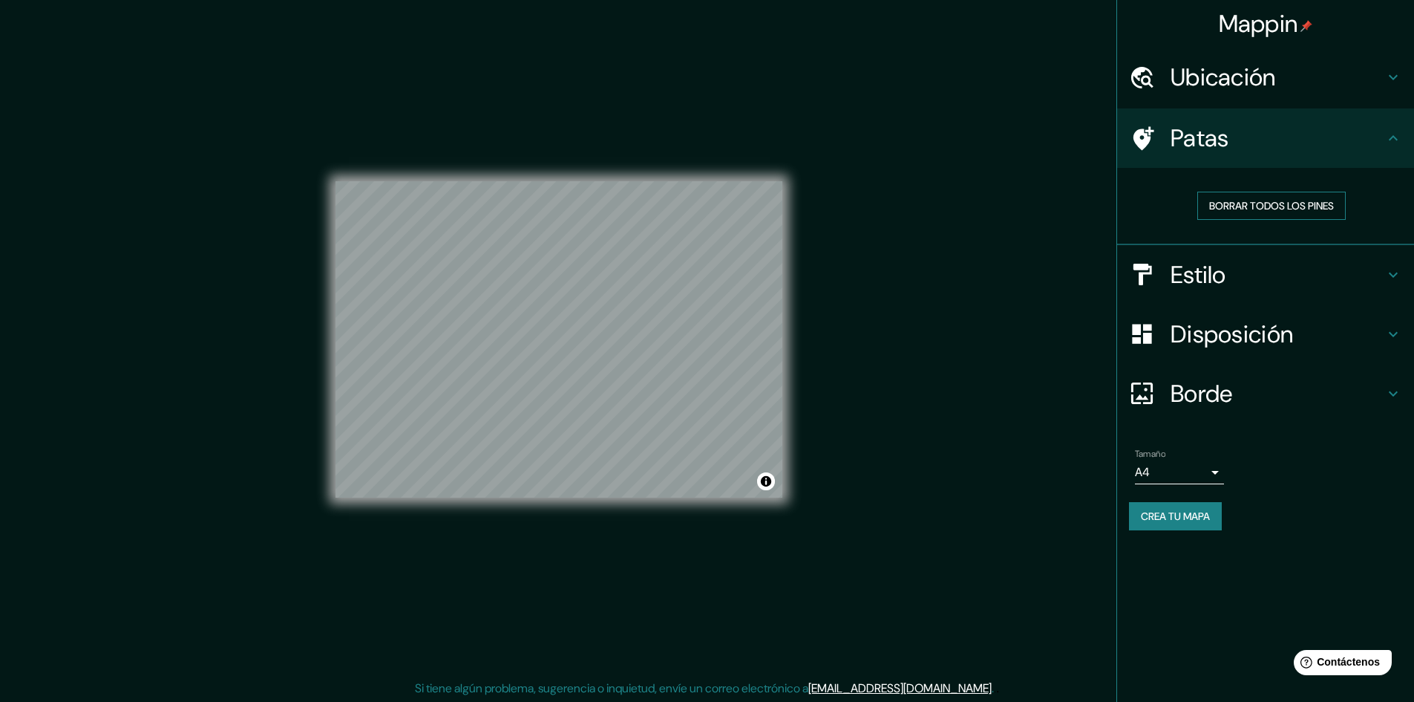
click at [1235, 206] on font "Borrar todos los pines" at bounding box center [1271, 205] width 125 height 13
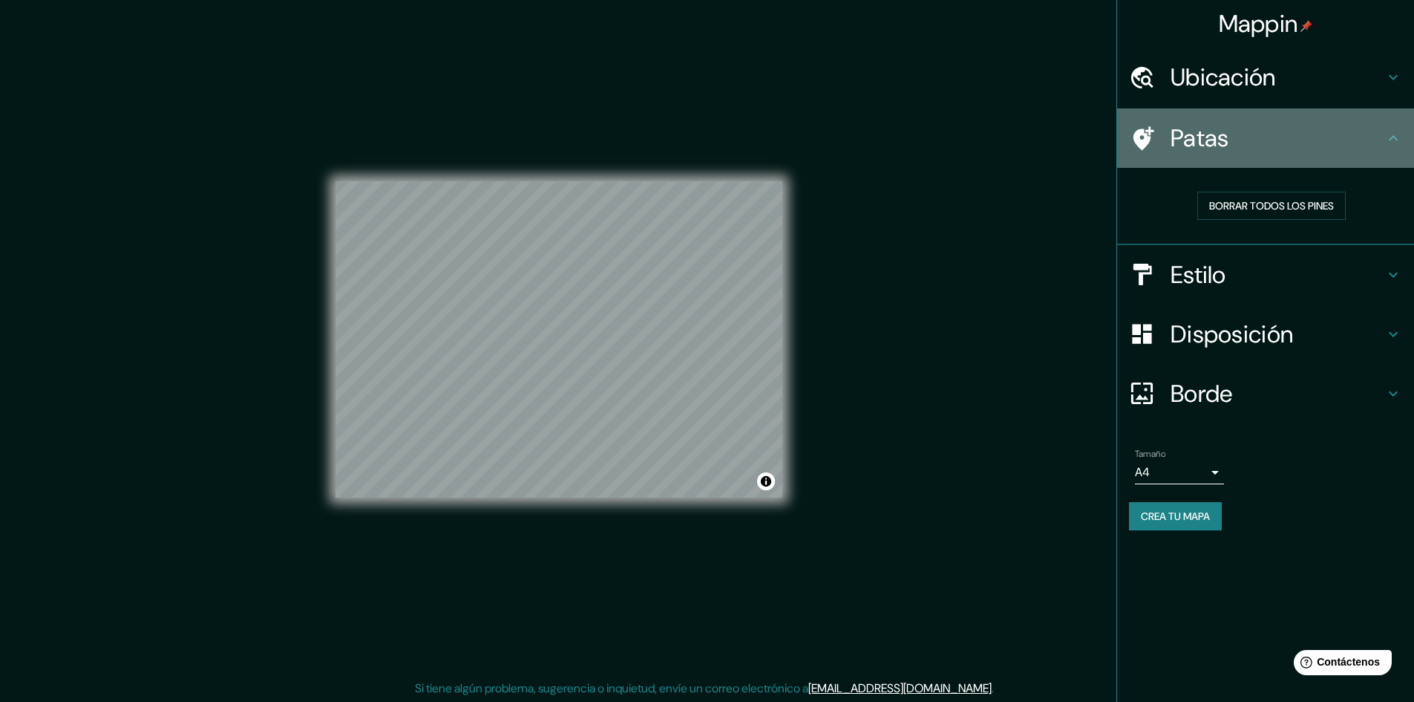
click at [1205, 121] on div "Patas" at bounding box center [1265, 137] width 297 height 59
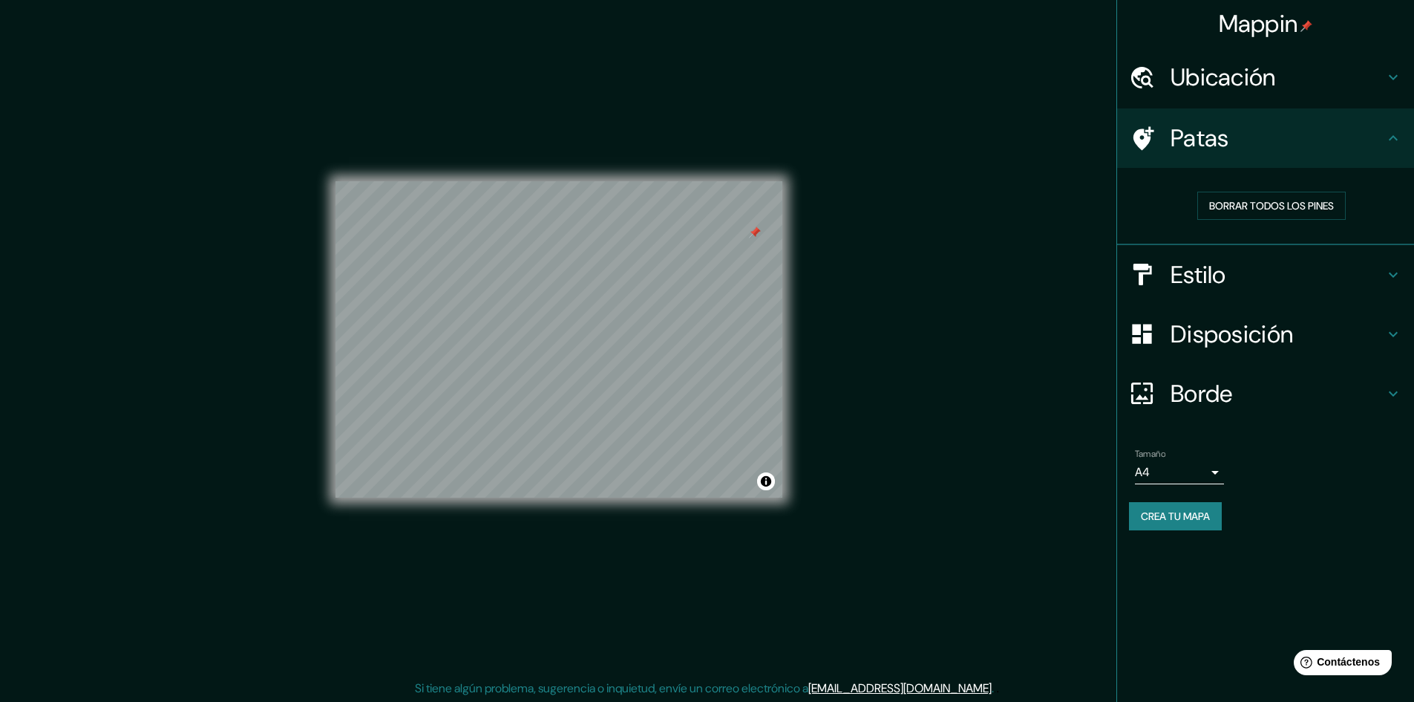
click at [752, 237] on div at bounding box center [755, 232] width 12 height 12
